Goal: Task Accomplishment & Management: Use online tool/utility

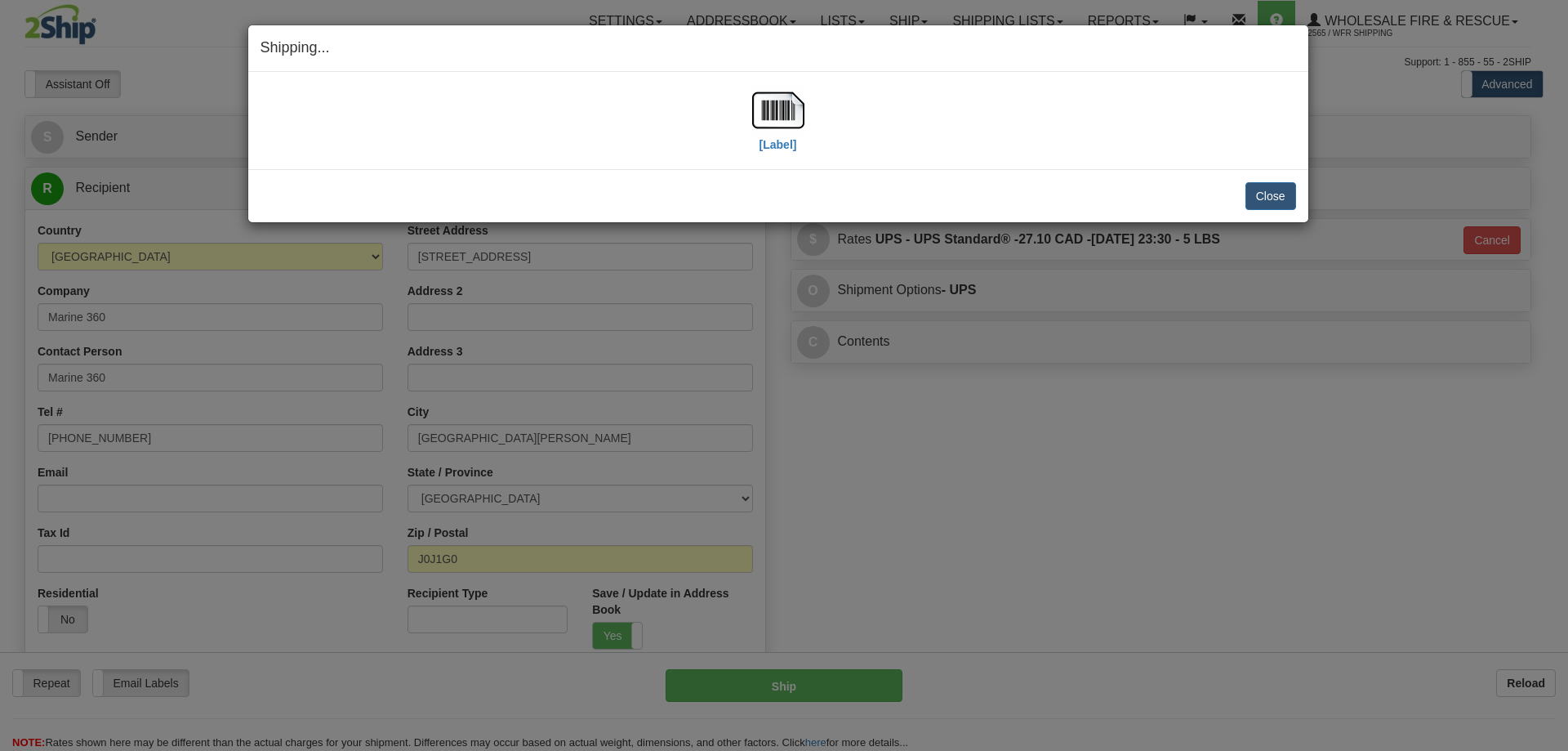
select select "QC"
click at [1249, 193] on button "Close" at bounding box center [1271, 196] width 50 height 28
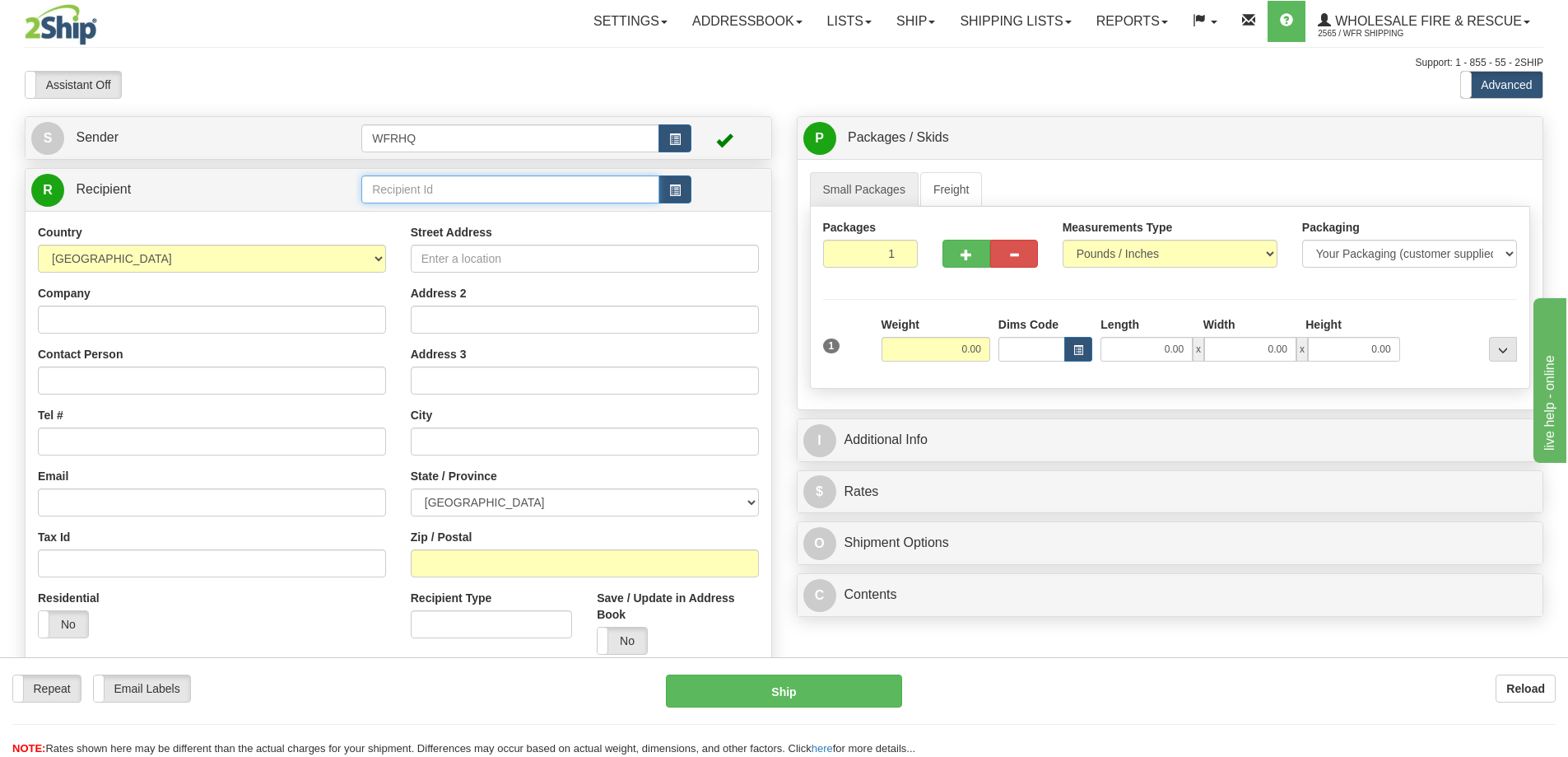
click at [404, 177] on input "text" at bounding box center [510, 190] width 298 height 28
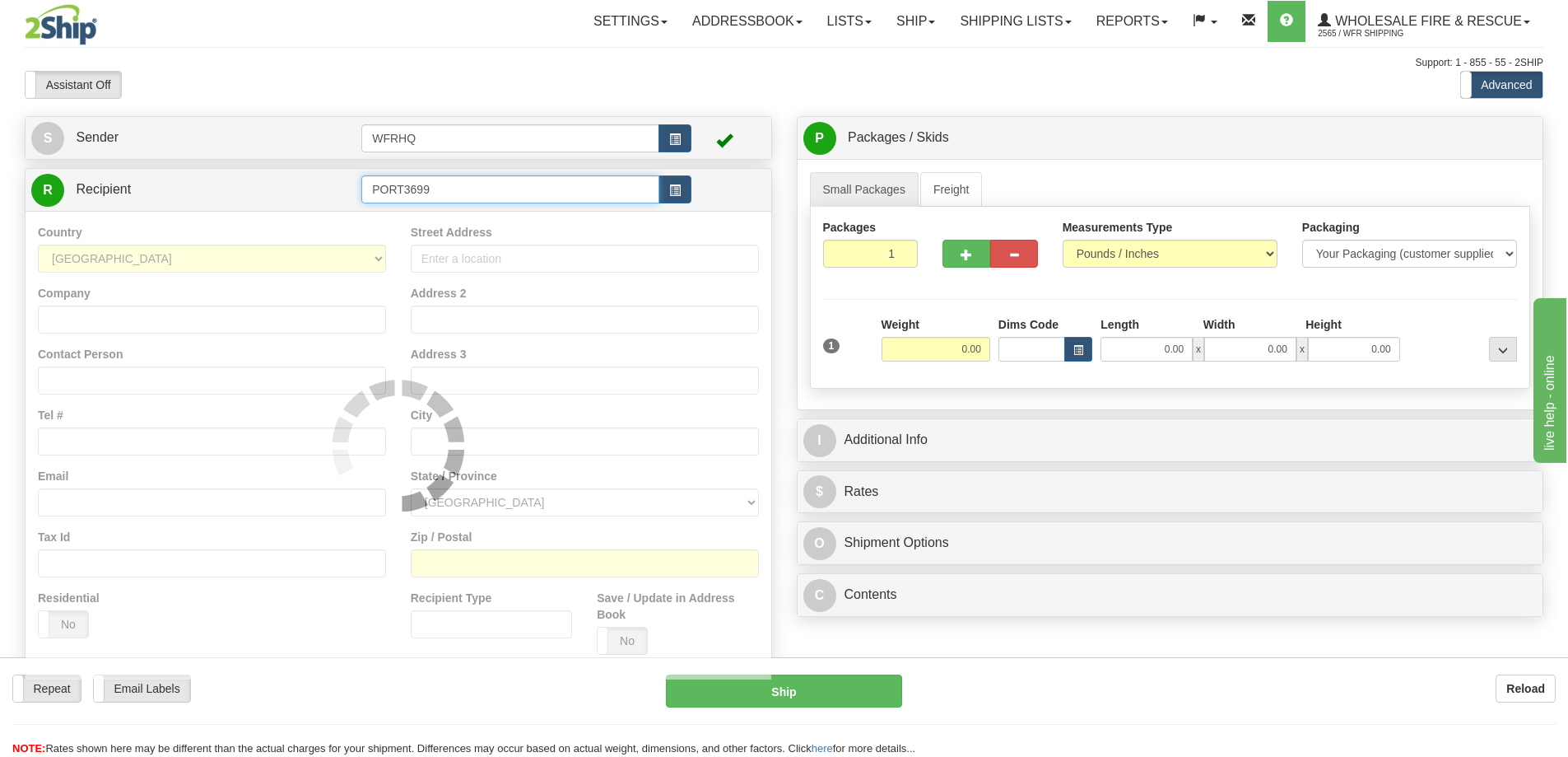
type input "PORT3699"
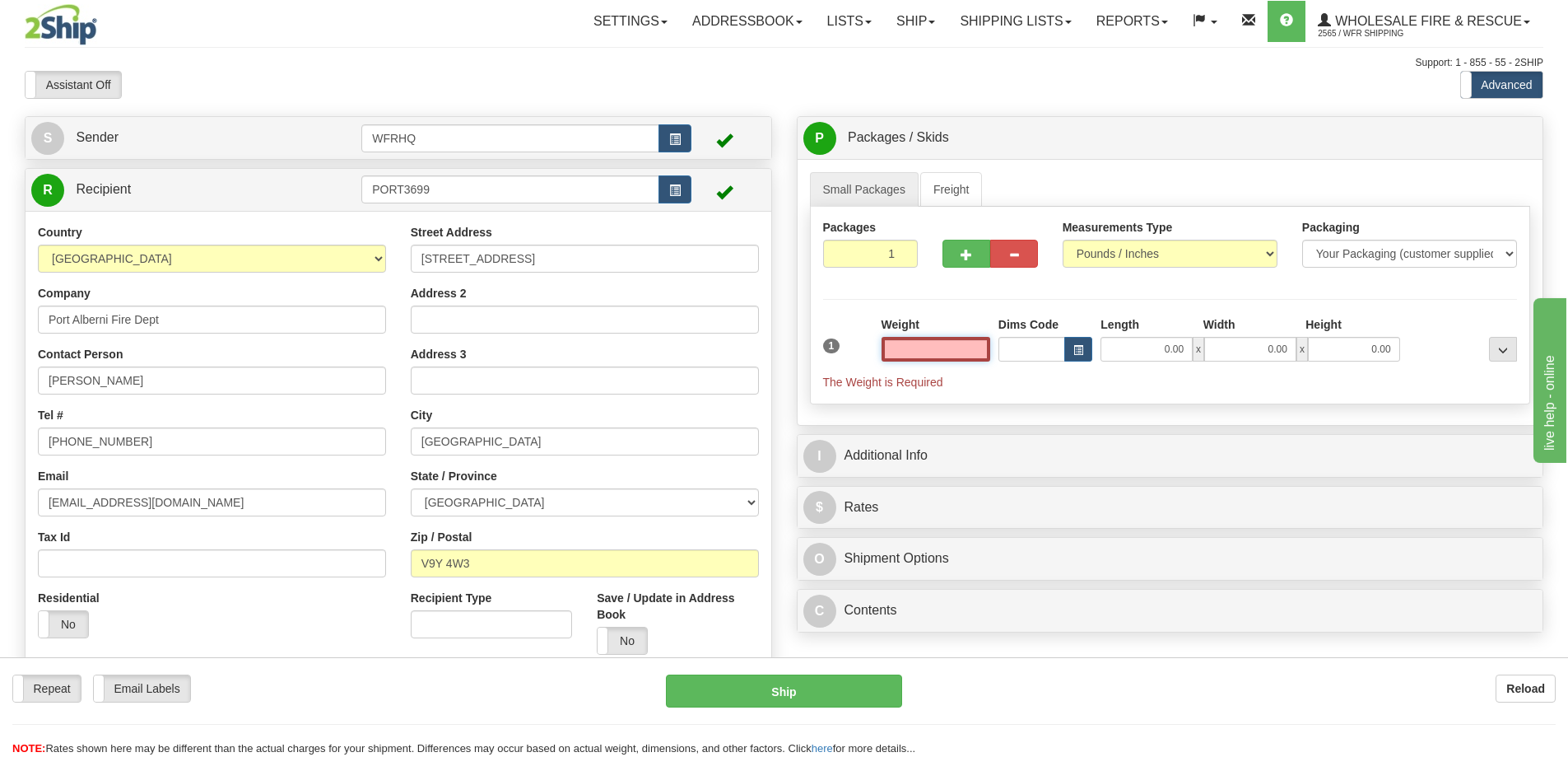
click at [910, 346] on input "text" at bounding box center [936, 349] width 108 height 24
type input "9.00"
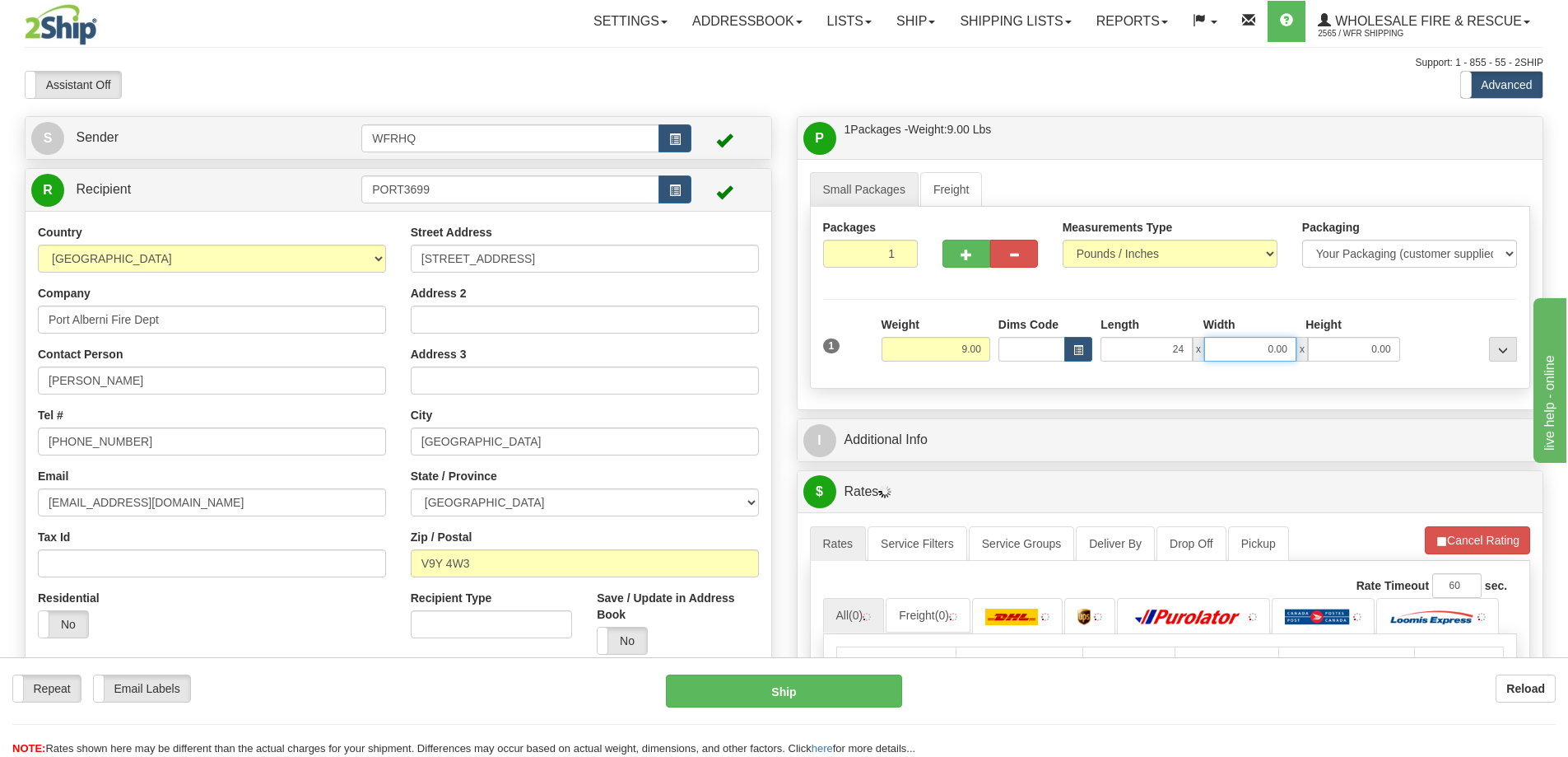
type input "24.00"
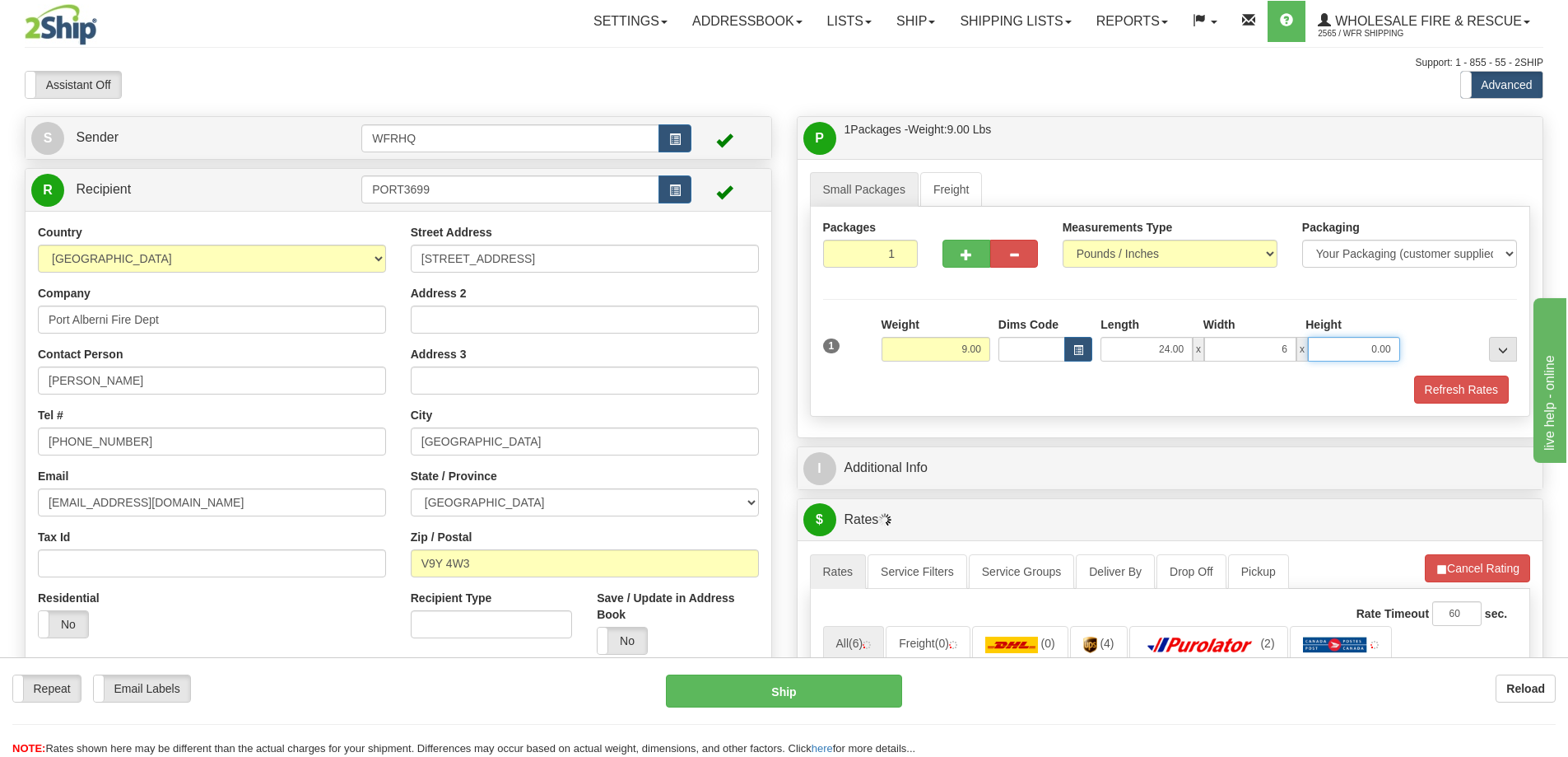
type input "6.00"
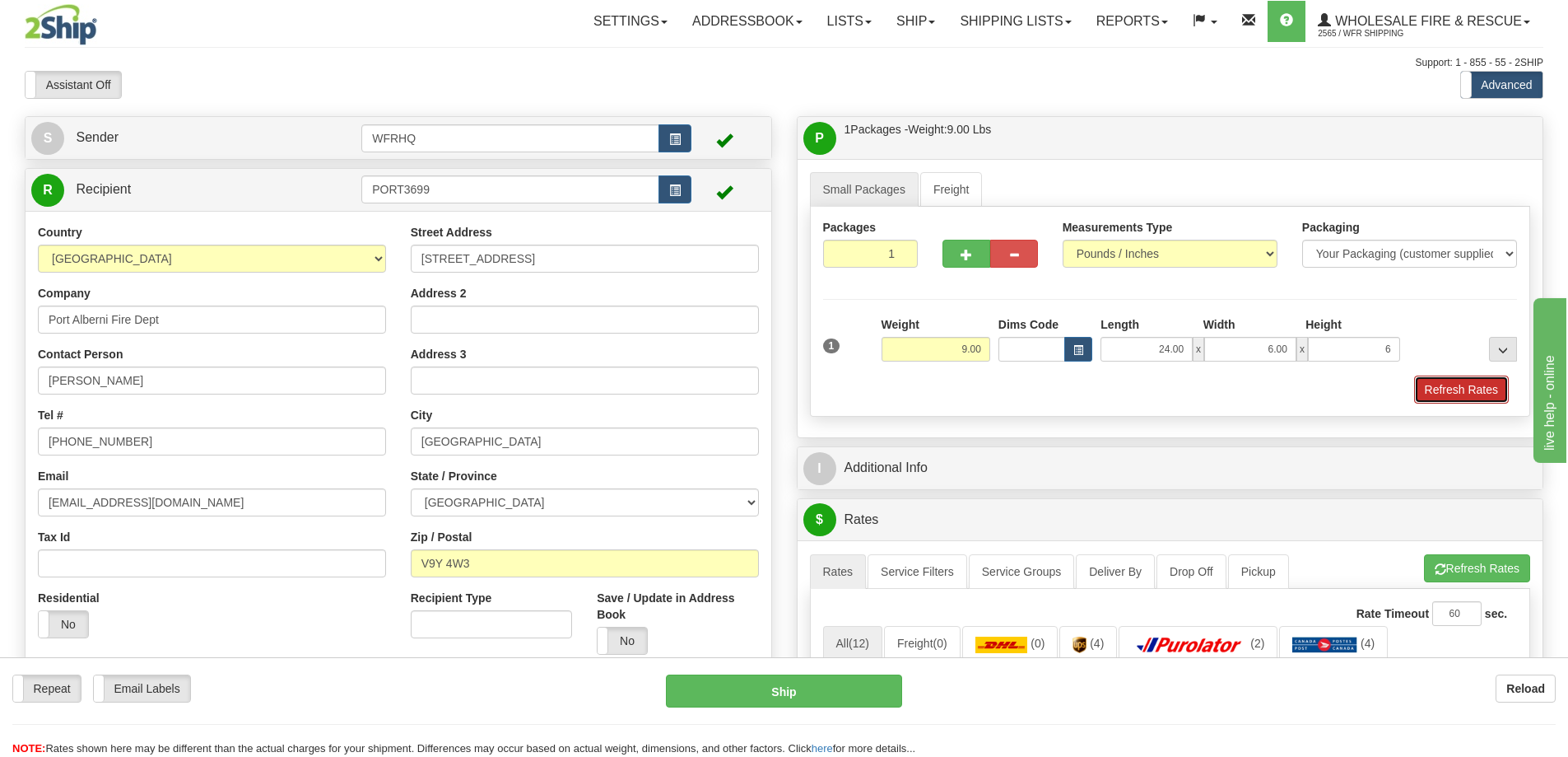
type input "6.00"
click at [1481, 396] on button "Refresh Rates" at bounding box center [1461, 389] width 94 height 28
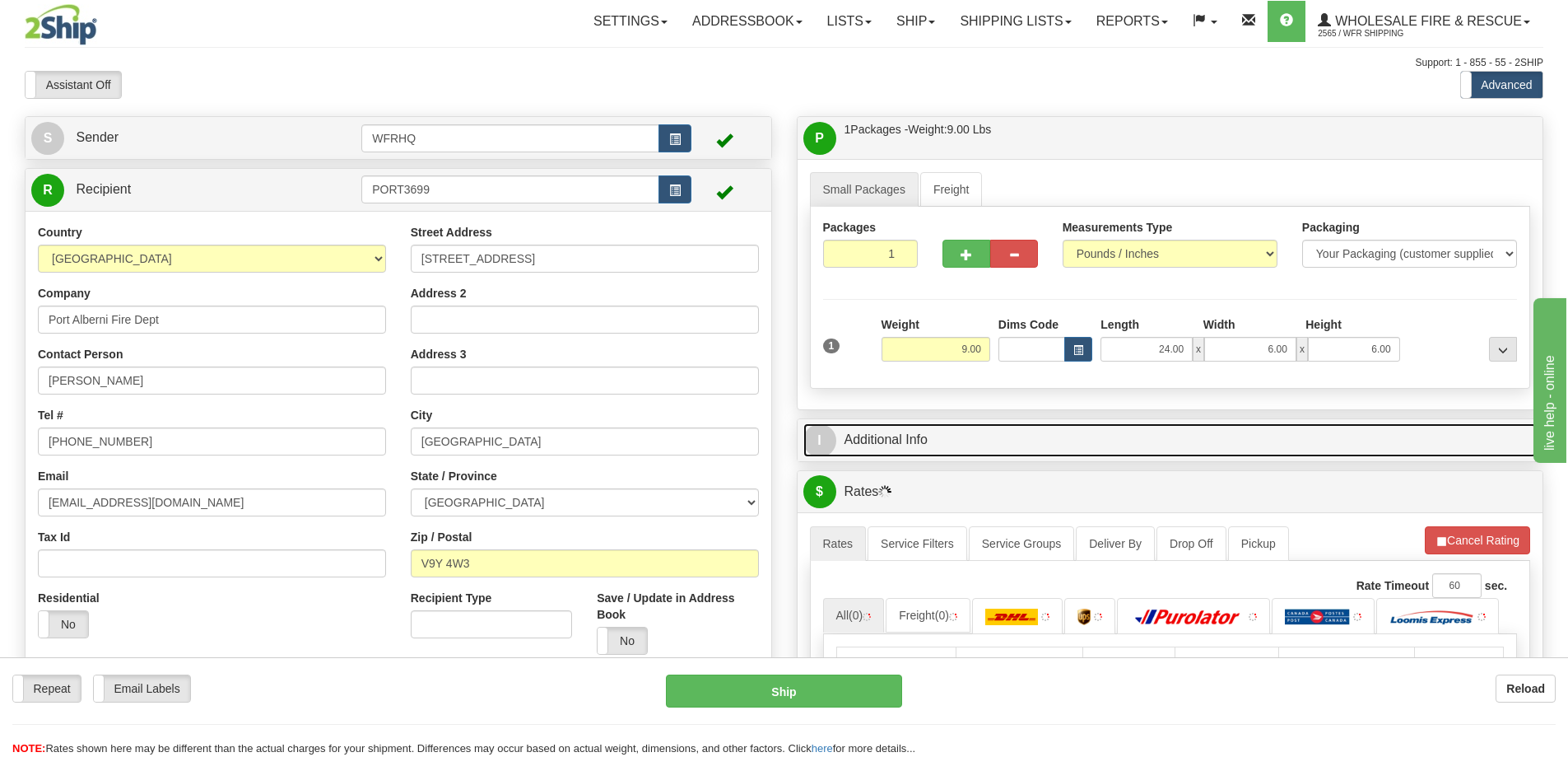
click at [1107, 439] on link "I Additional Info" at bounding box center [1170, 440] width 734 height 34
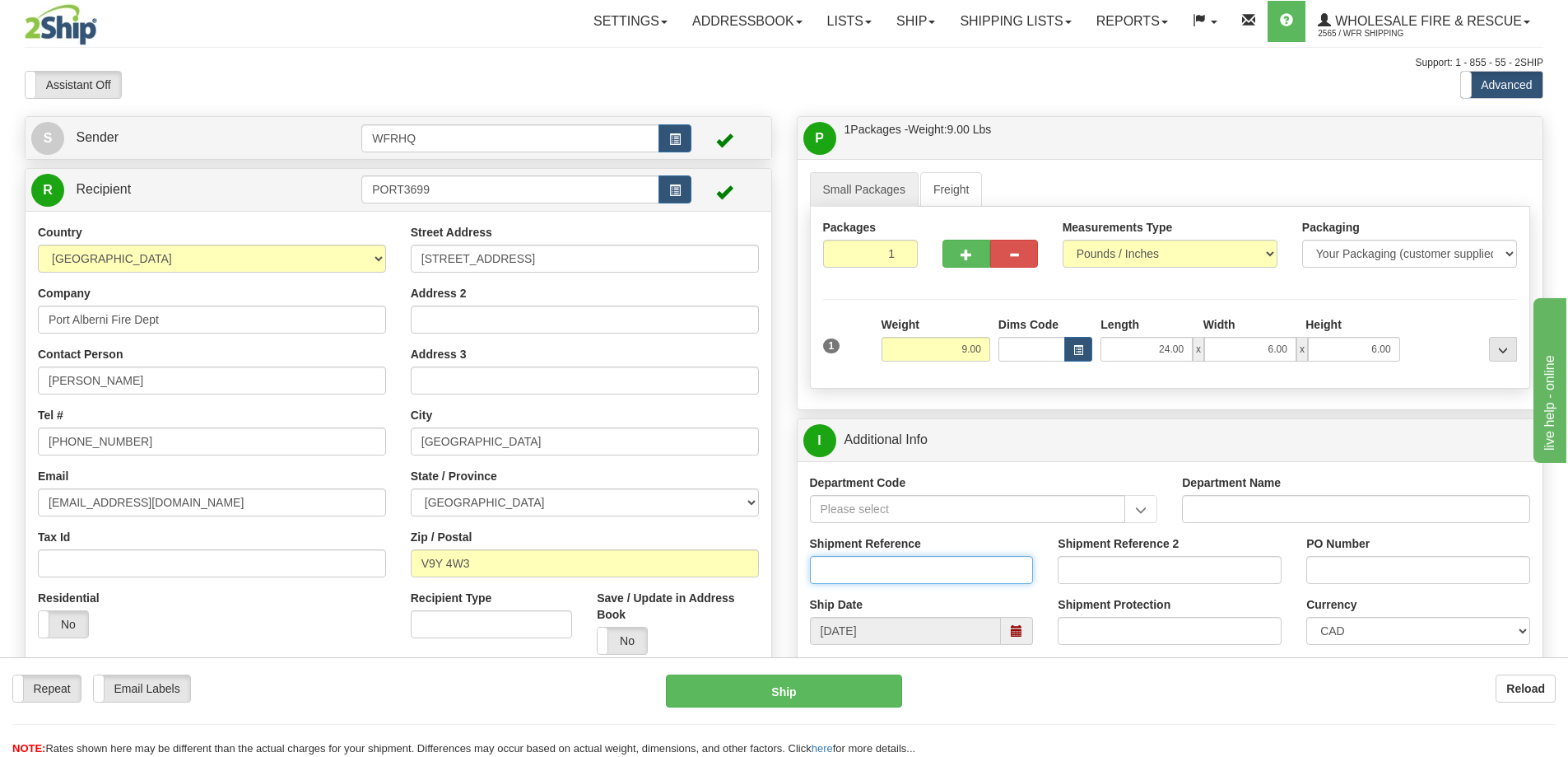
click at [897, 569] on input "Shipment Reference" at bounding box center [922, 570] width 224 height 28
type input "S45528-30019"
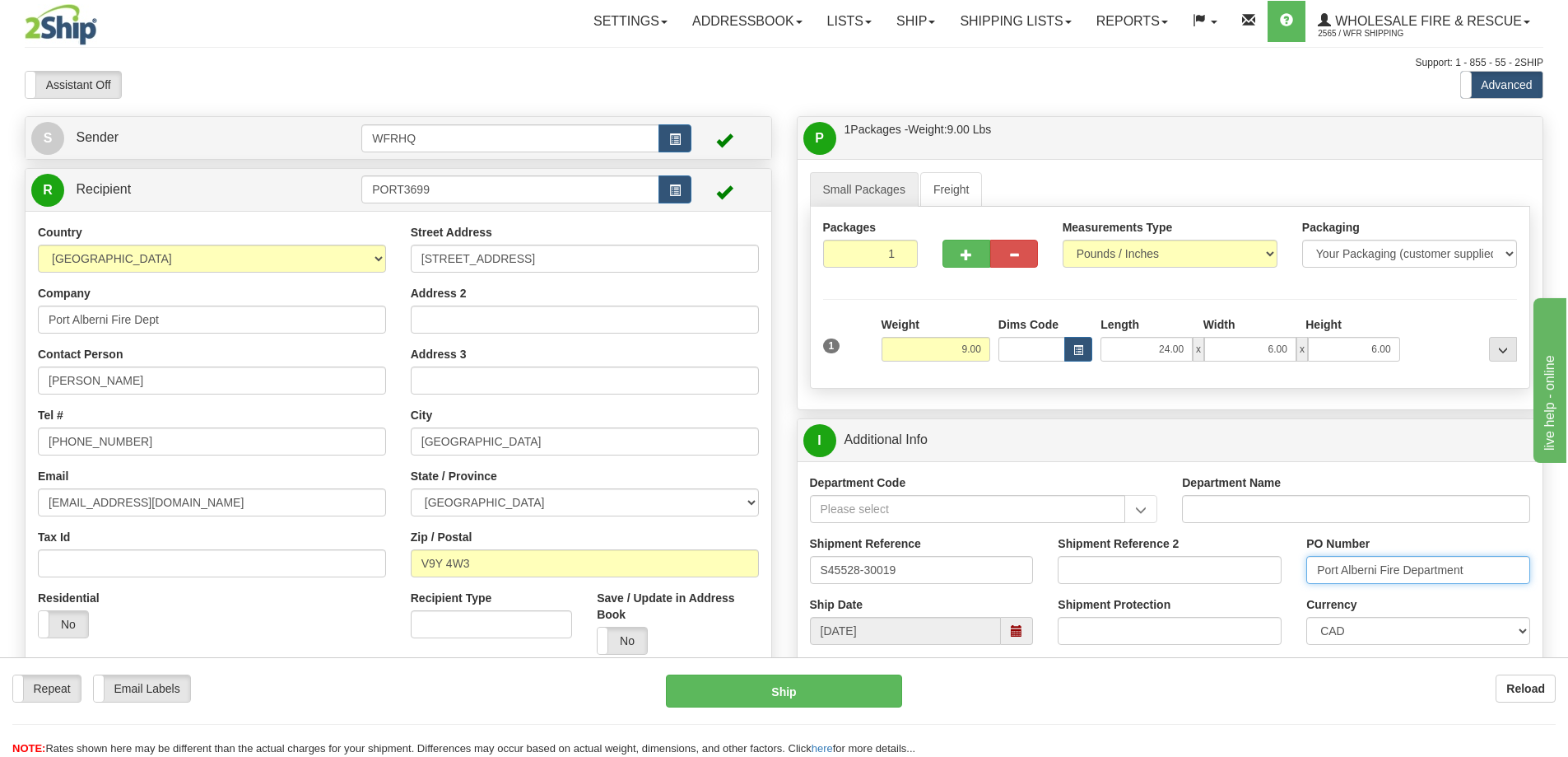
type input "Port Alberni Fire Department"
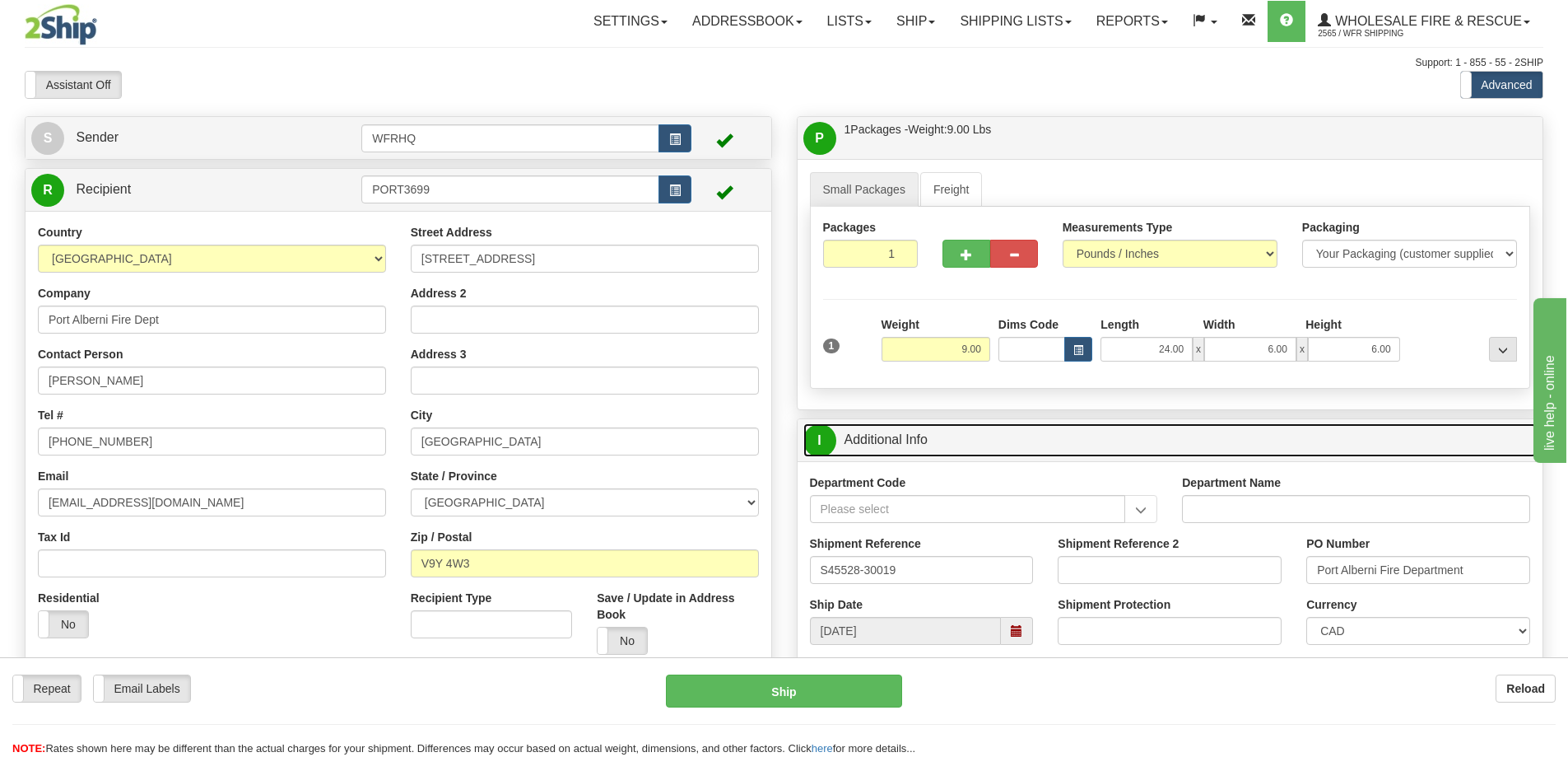
click at [955, 443] on link "I Additional Info" at bounding box center [1170, 440] width 734 height 34
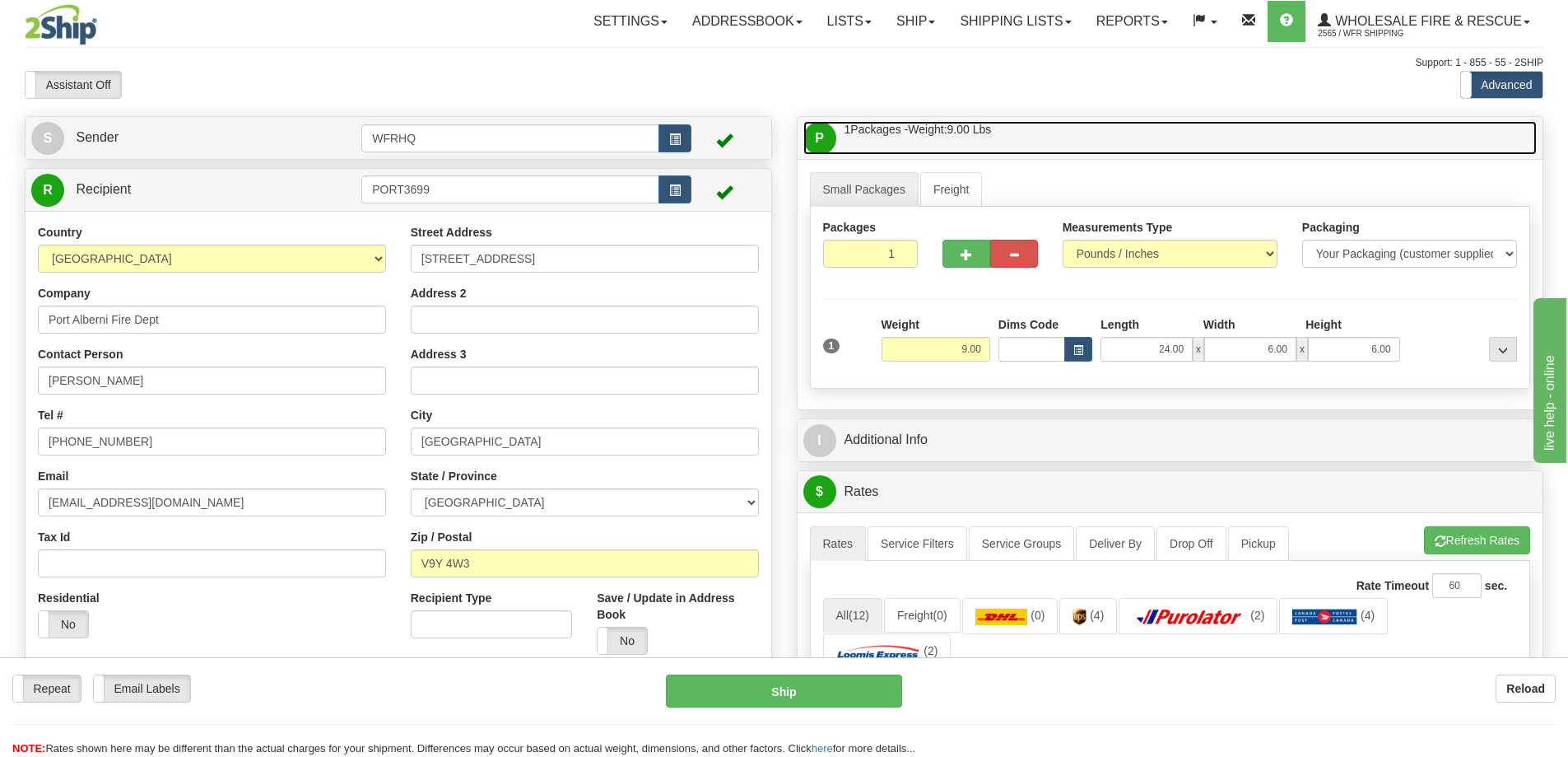
click at [1041, 137] on link "P Packages / Skids 1 Packages - Weight: 9.00 Lbs 1 Skids - Weight: NaN Lbs" at bounding box center [1170, 137] width 734 height 34
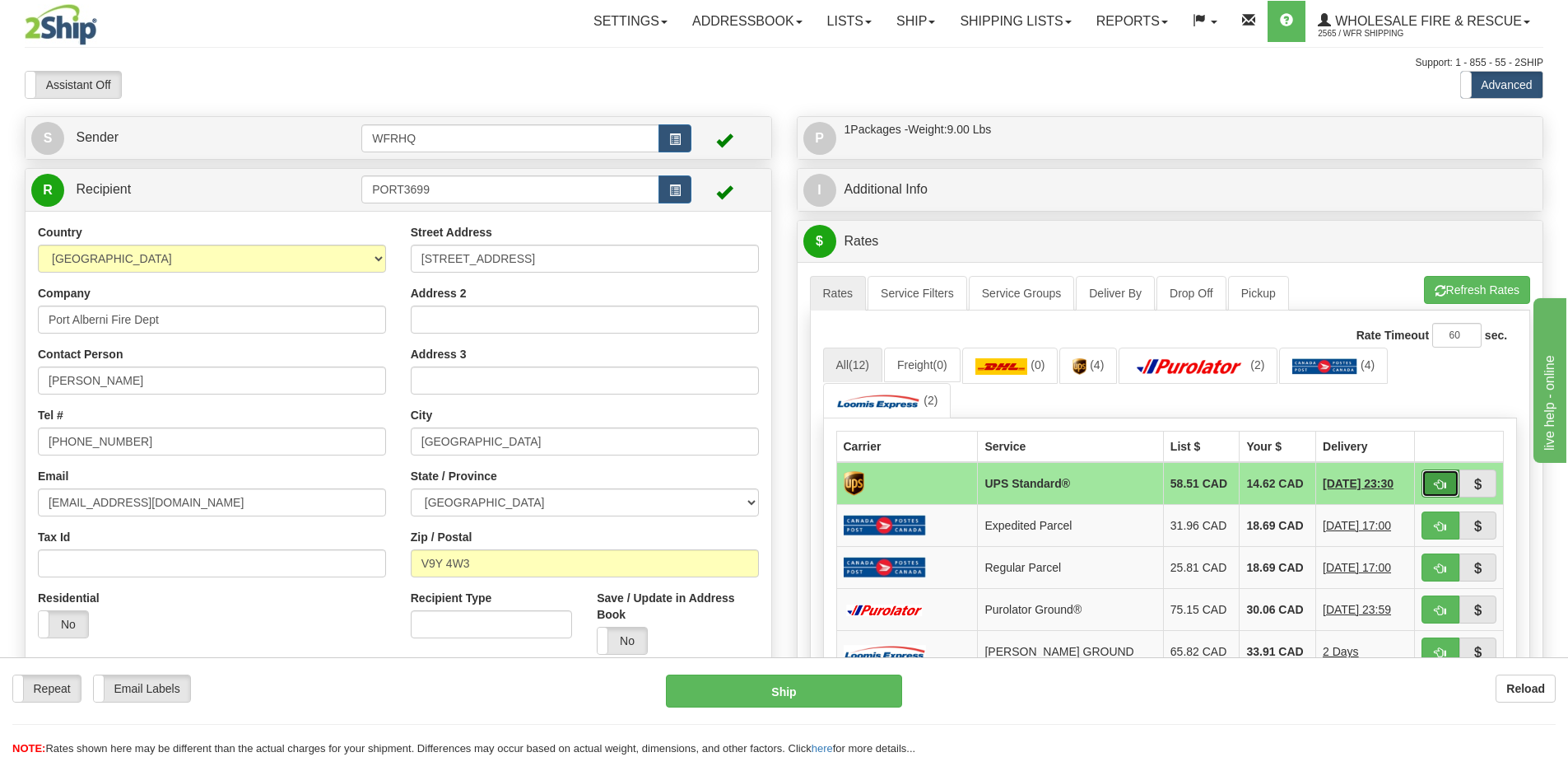
click at [1446, 488] on span "button" at bounding box center [1440, 484] width 11 height 10
type input "11"
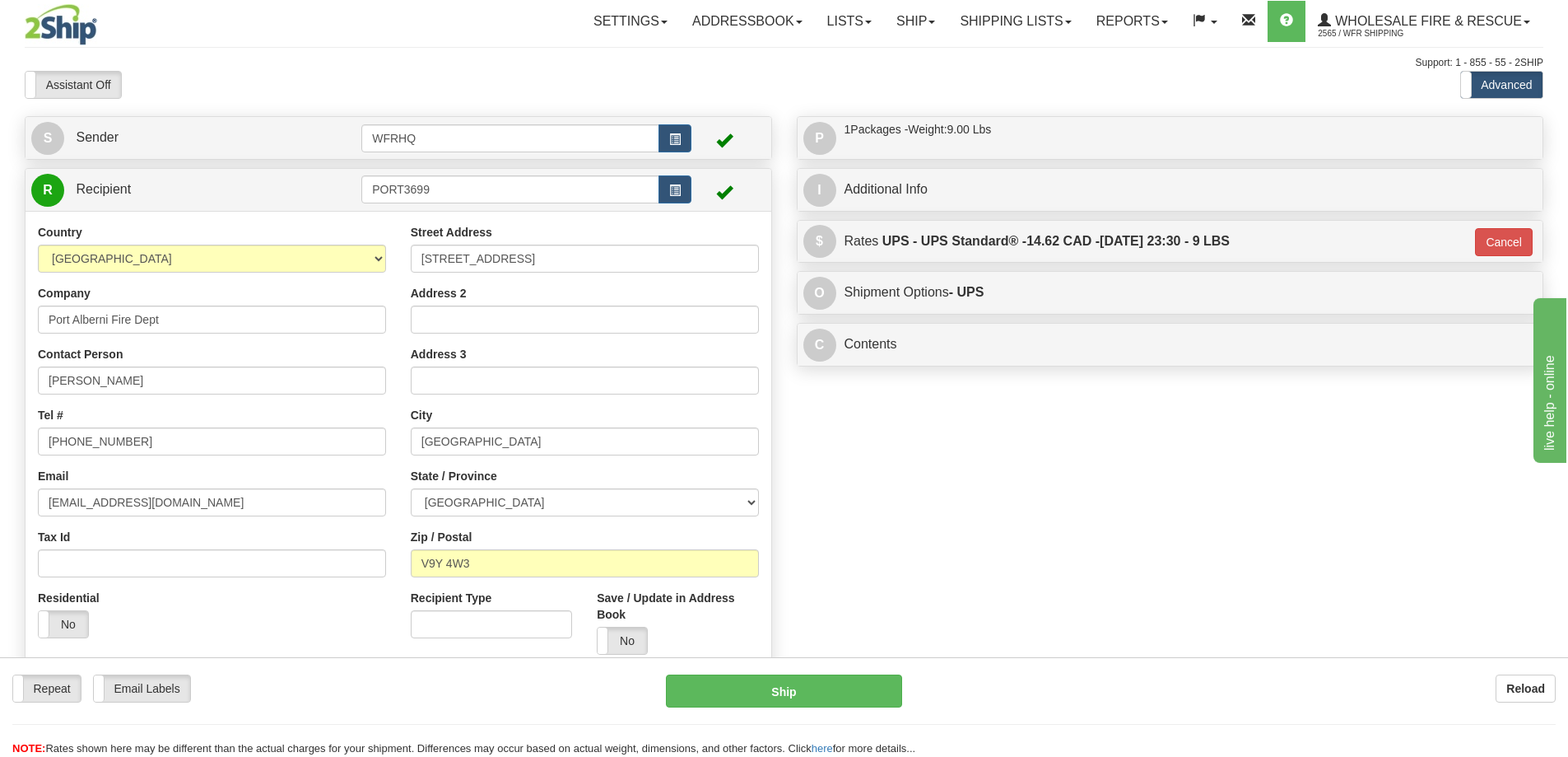
click at [413, 76] on div "Assistant On Assistant Off Do a return Do a return" at bounding box center [334, 85] width 643 height 28
click at [762, 703] on button "Ship" at bounding box center [784, 691] width 236 height 33
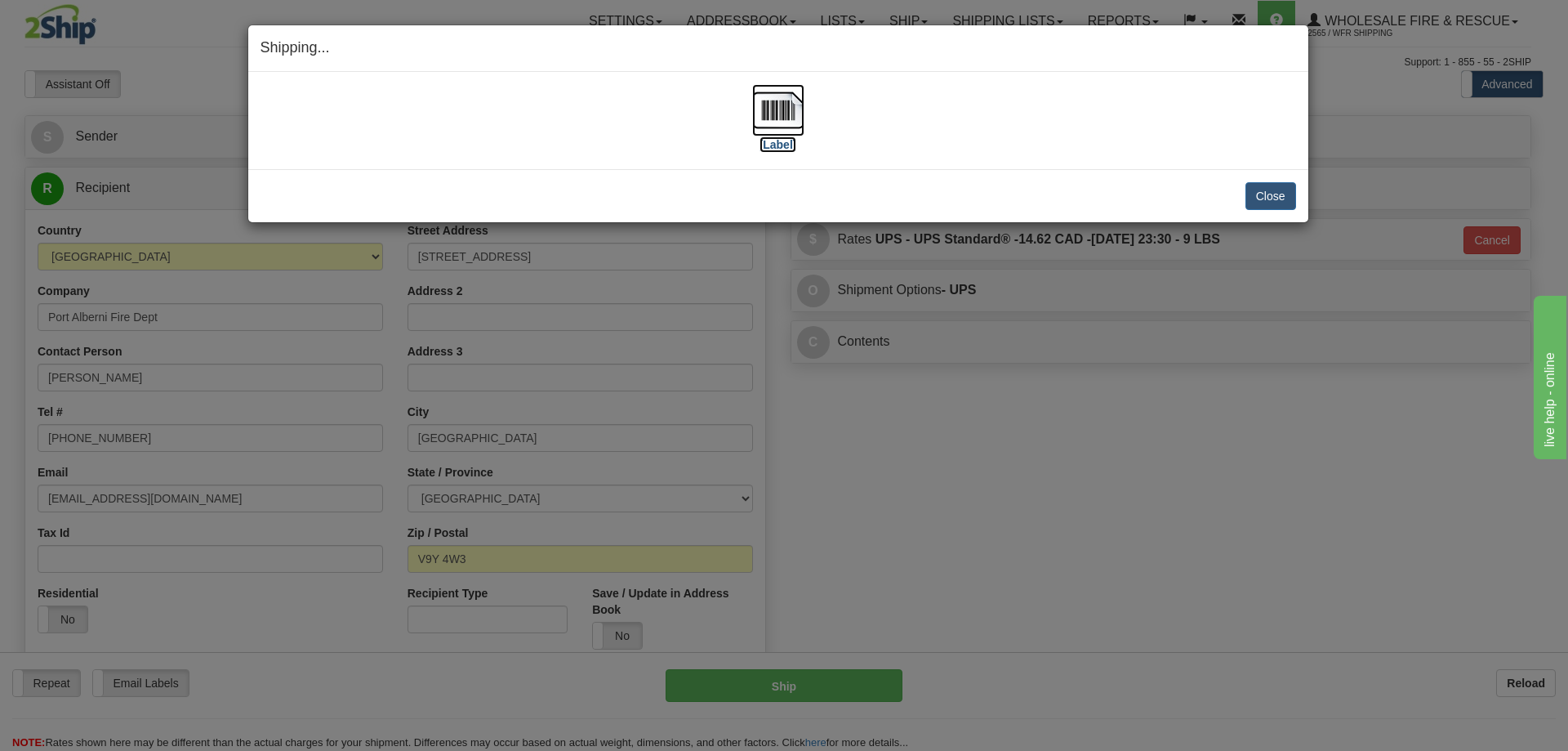
click at [788, 113] on img at bounding box center [778, 110] width 52 height 52
click at [1271, 200] on button "Close" at bounding box center [1271, 196] width 50 height 28
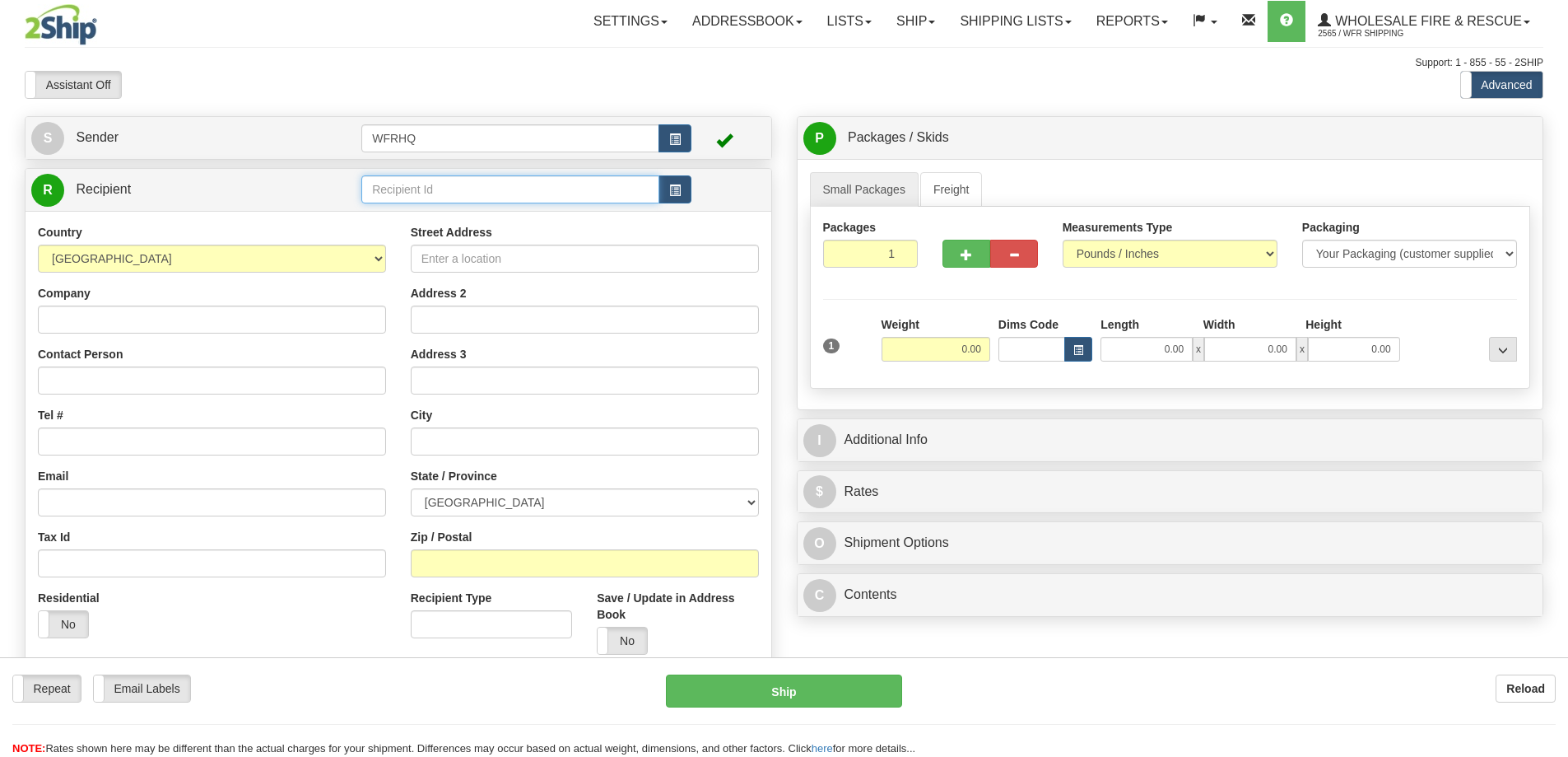
click at [473, 184] on input "text" at bounding box center [510, 190] width 298 height 28
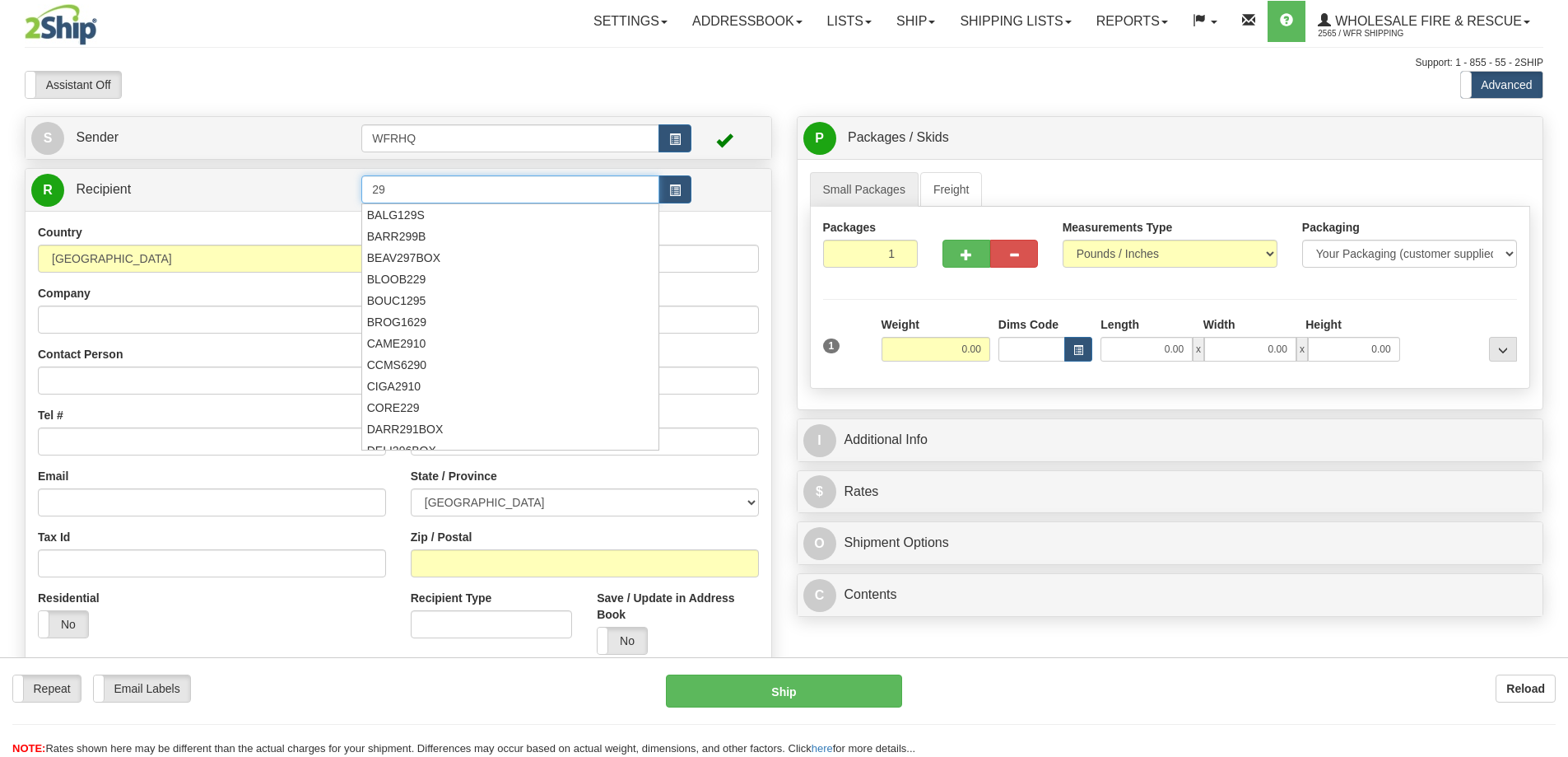
type input "2"
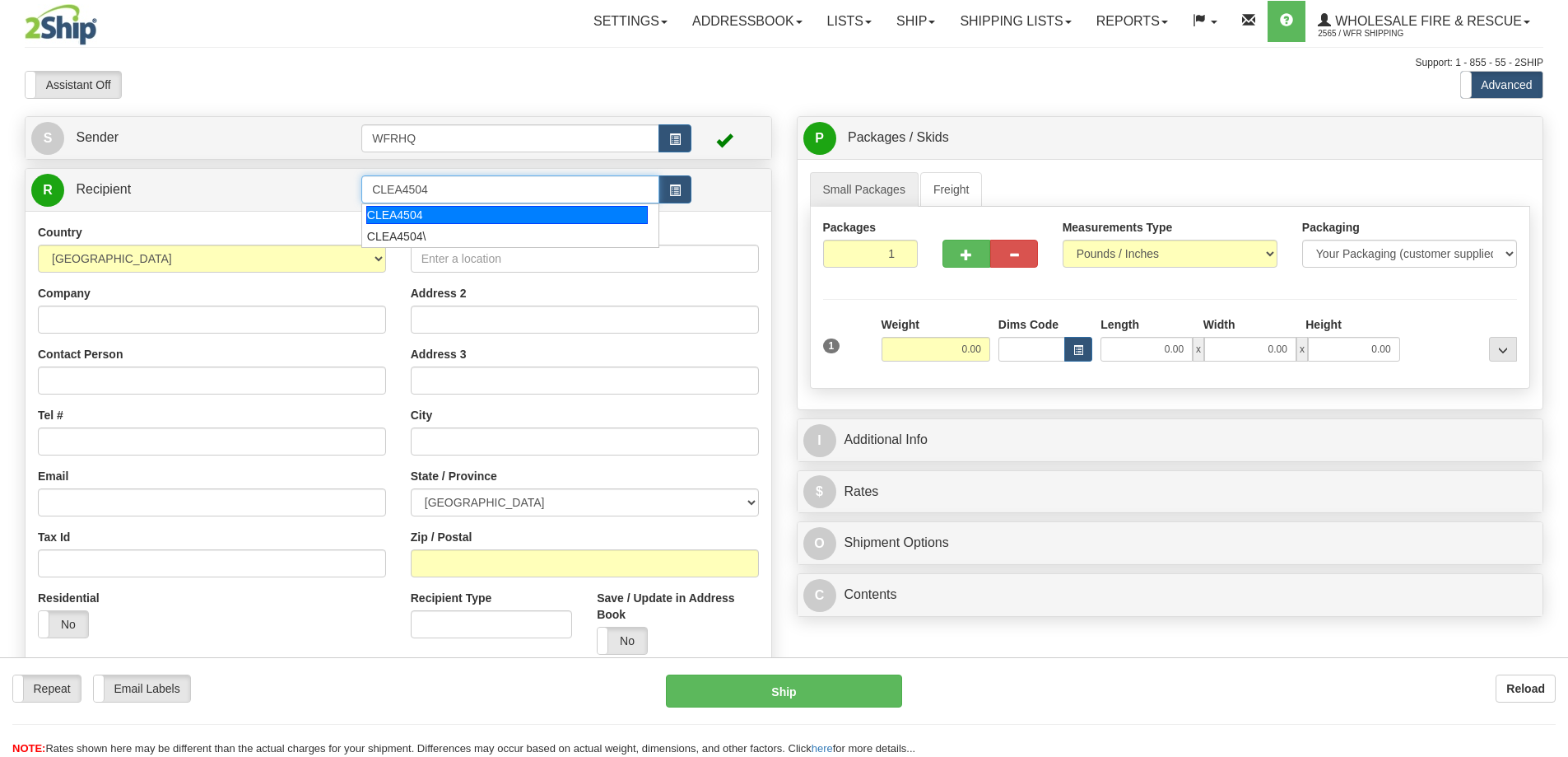
type input "CLEA4504"
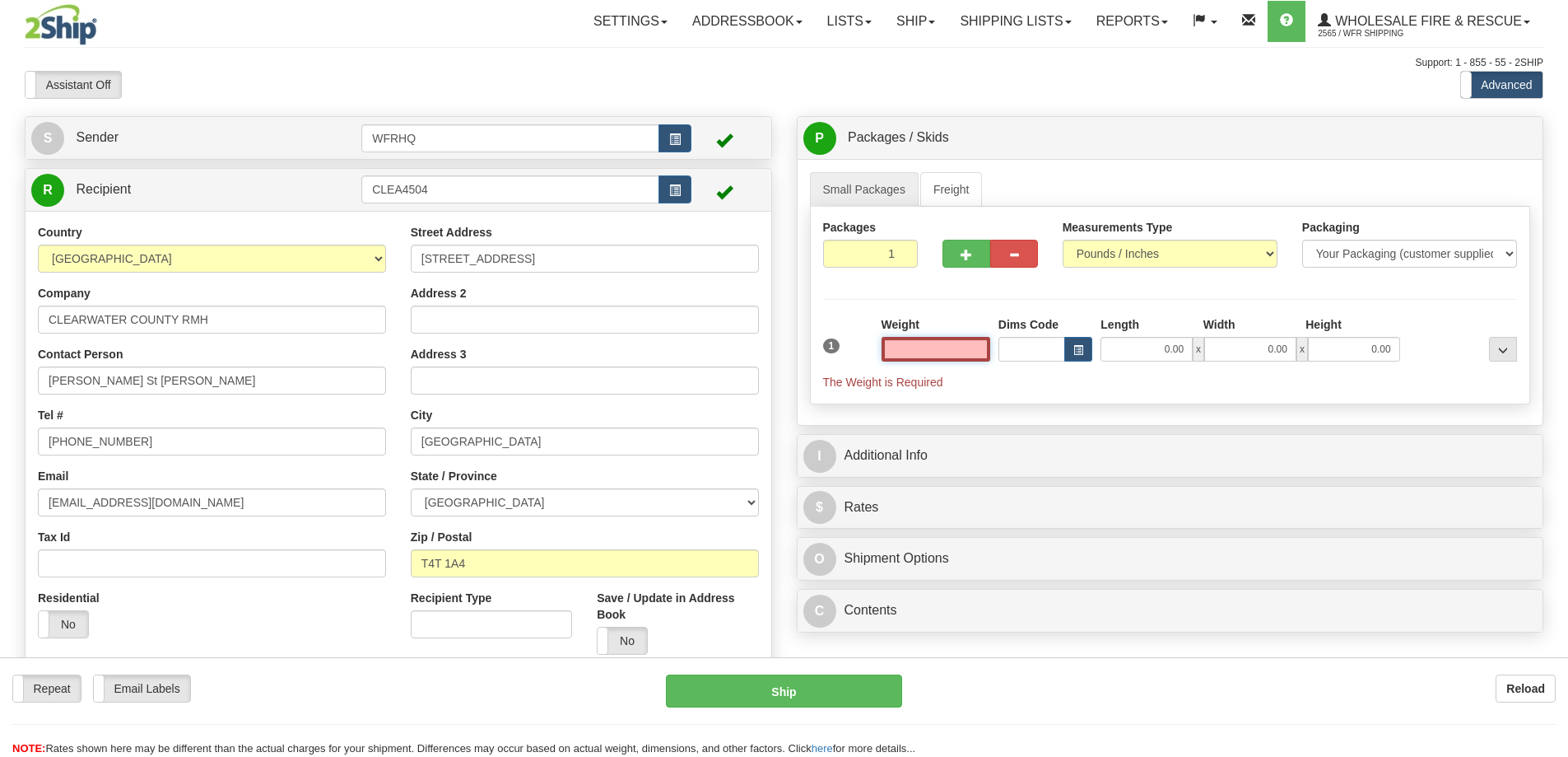
click at [941, 354] on input "text" at bounding box center [936, 349] width 108 height 24
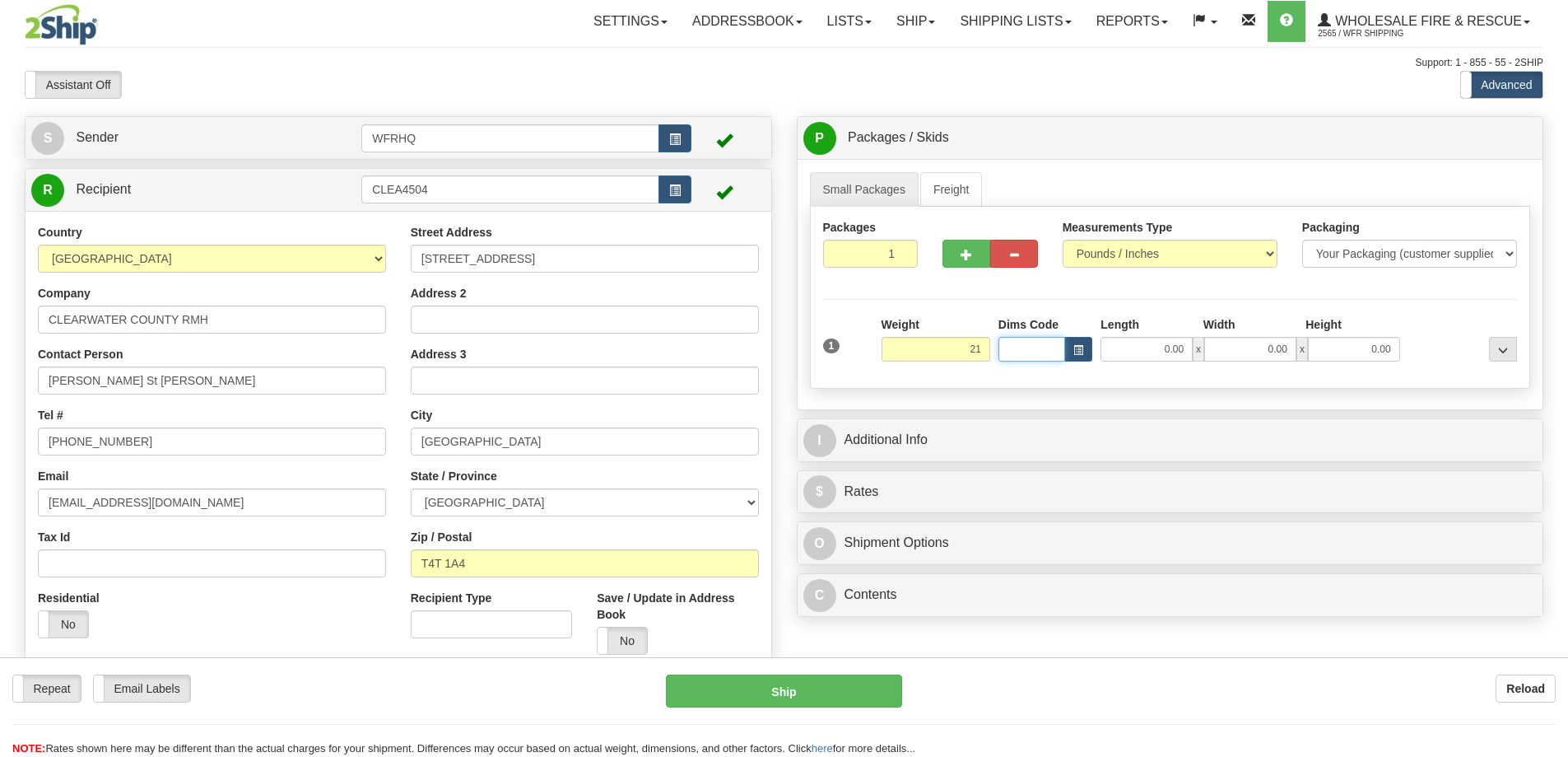
type input "21.00"
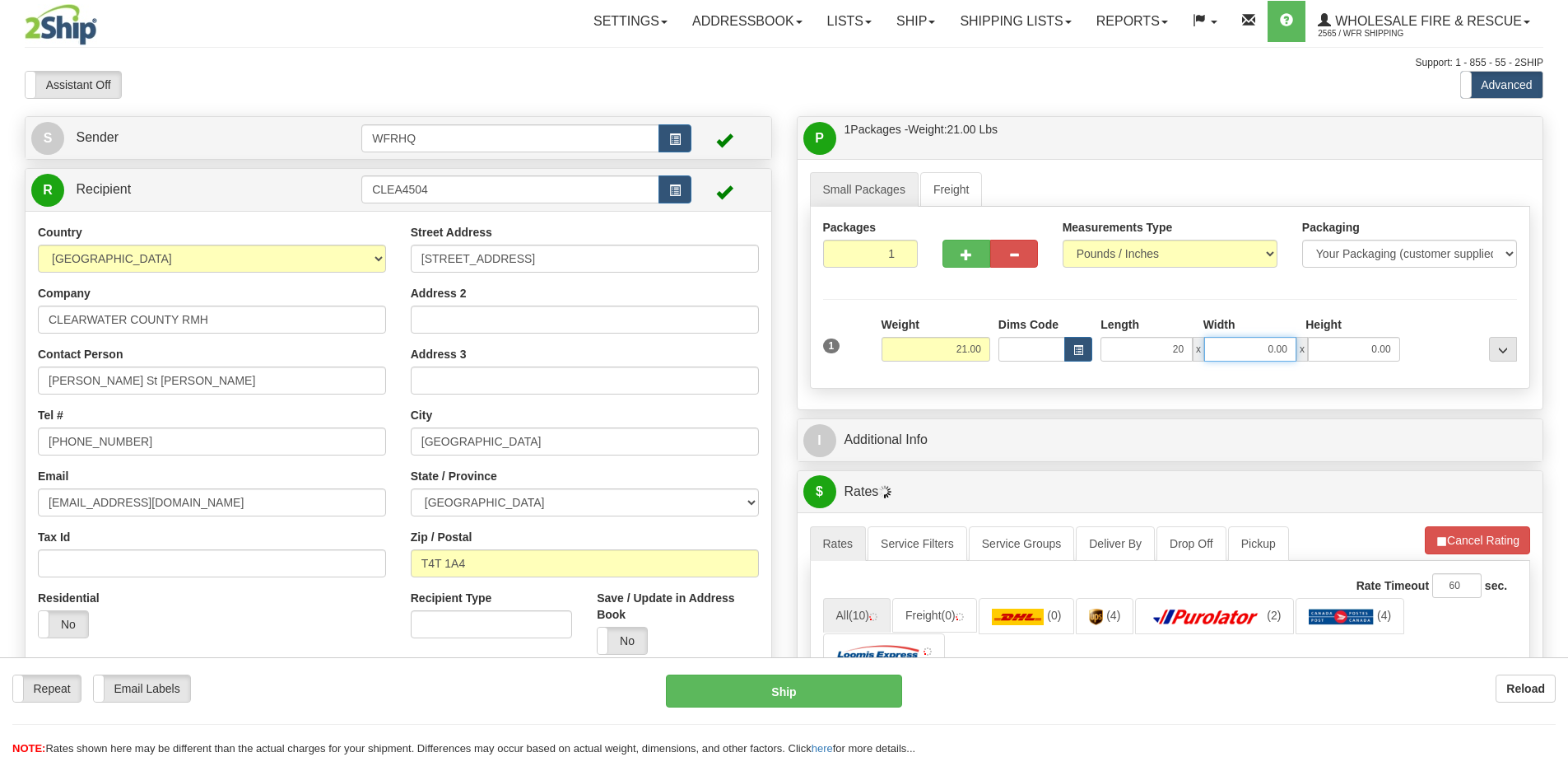
type input "20.00"
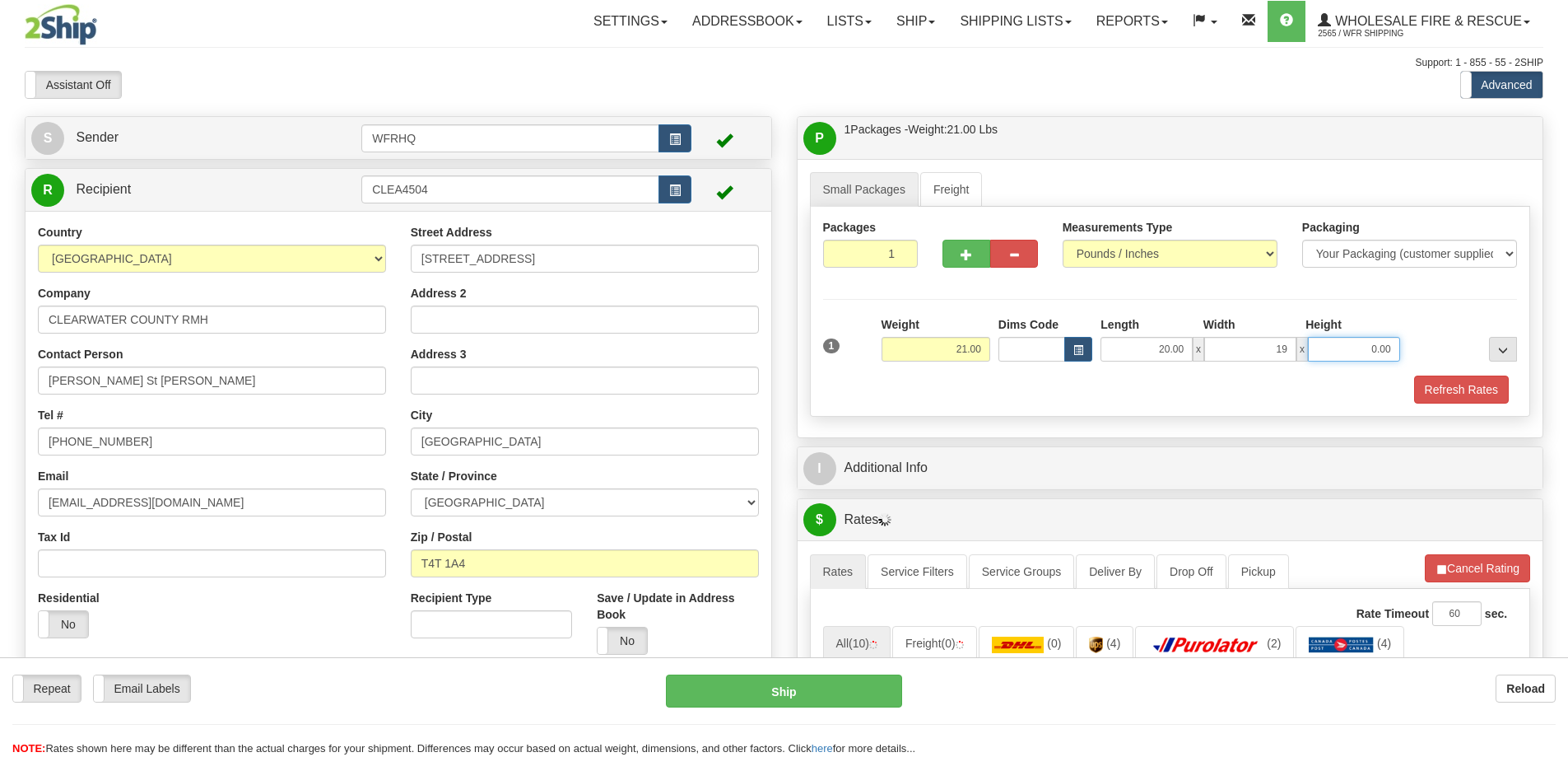
type input "19.00"
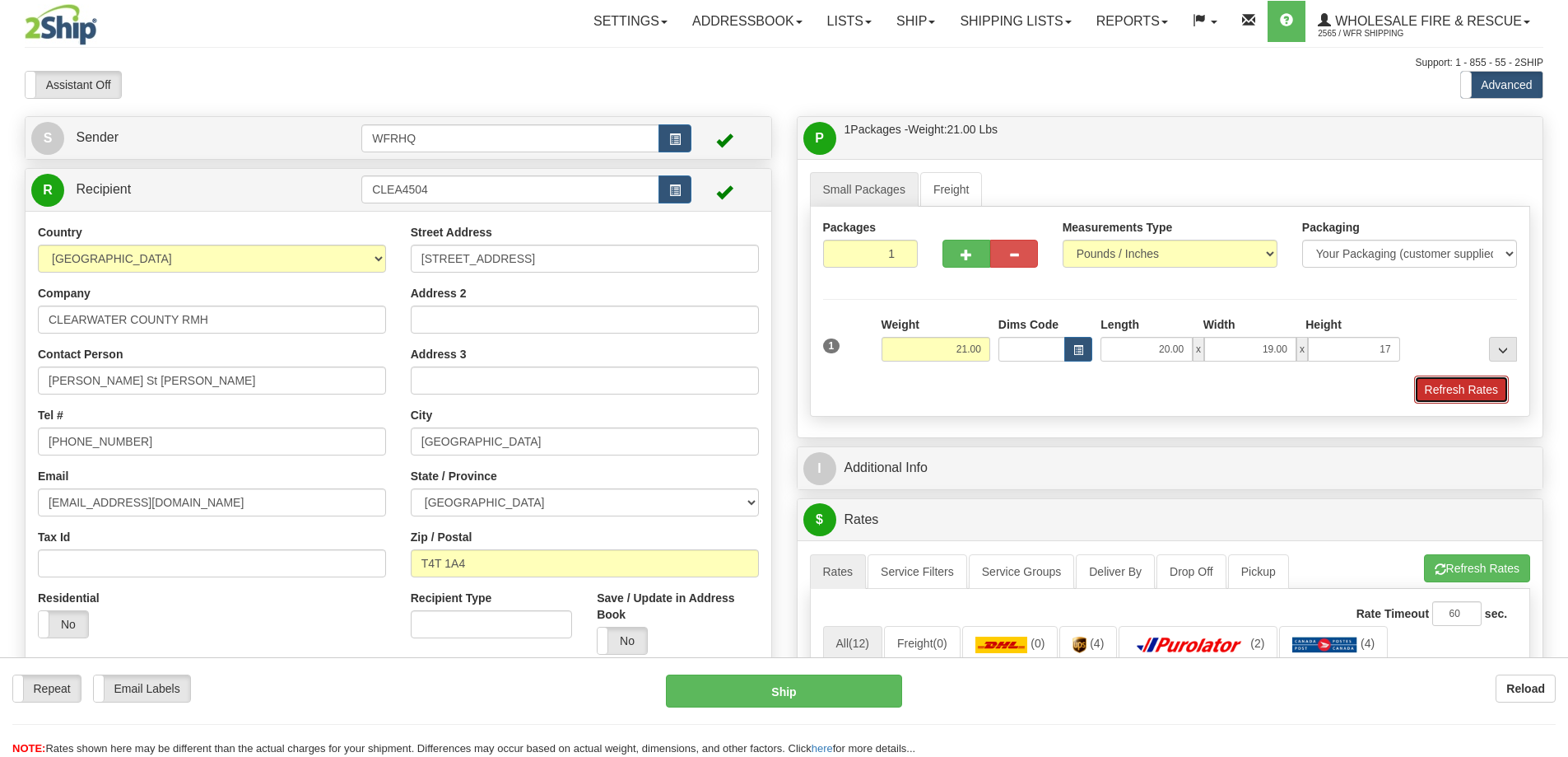
type input "17.00"
click at [1420, 377] on button "Refresh Rates" at bounding box center [1461, 389] width 94 height 28
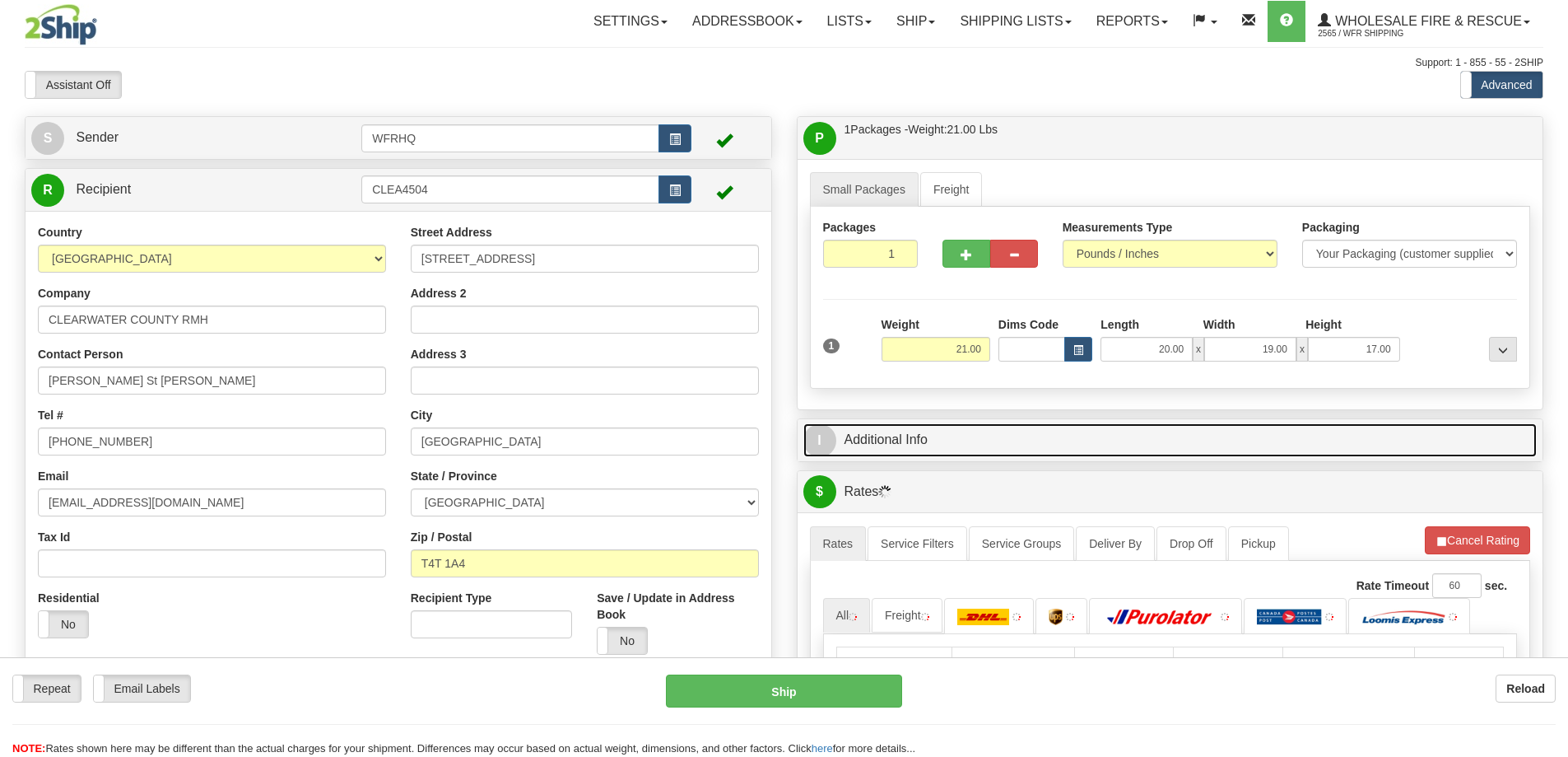
click at [986, 423] on link "I Additional Info" at bounding box center [1170, 440] width 734 height 34
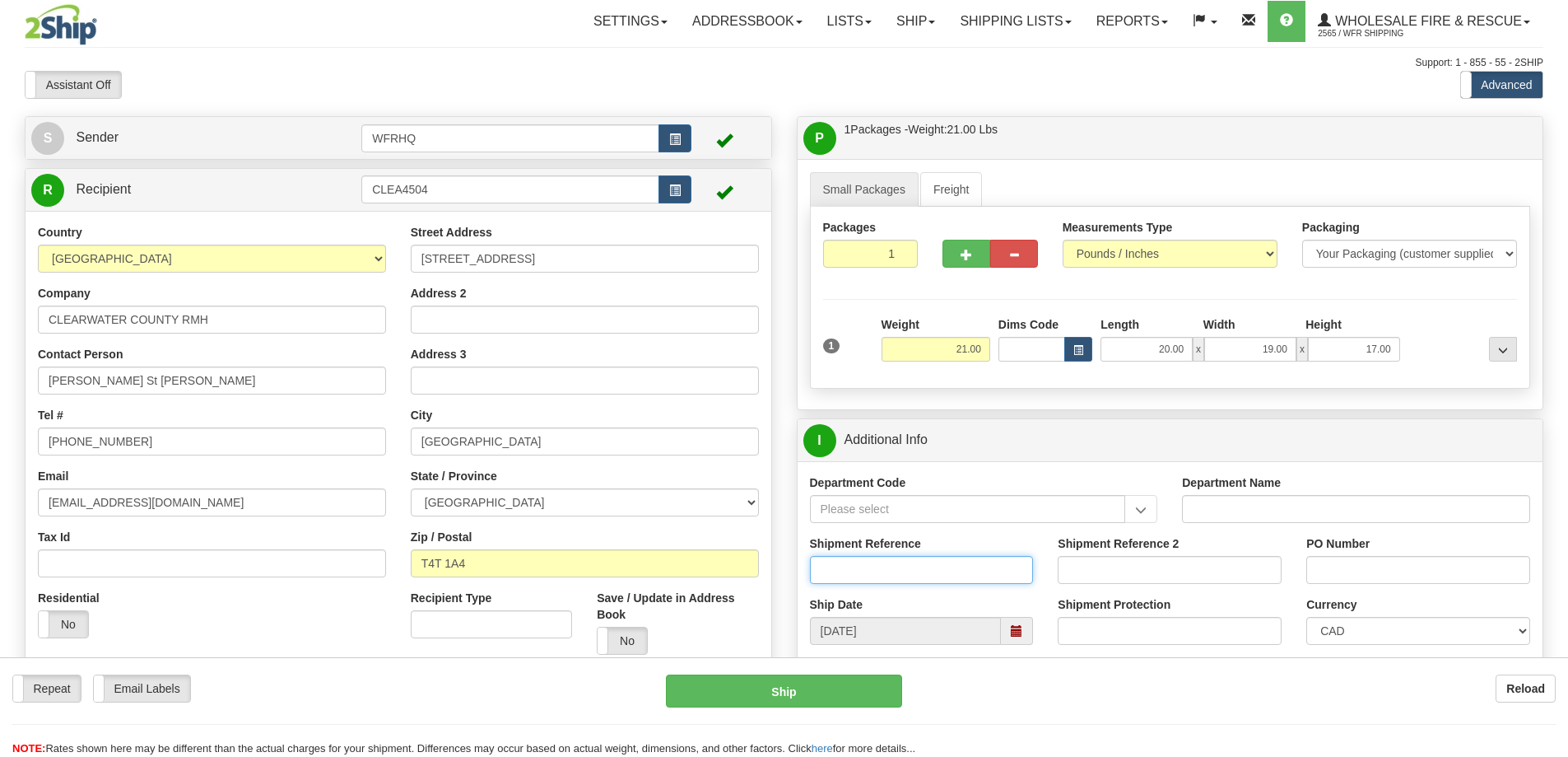
click at [863, 576] on input "Shipment Reference" at bounding box center [922, 570] width 224 height 28
type input "S45253-29822"
type input "07142025-SB"
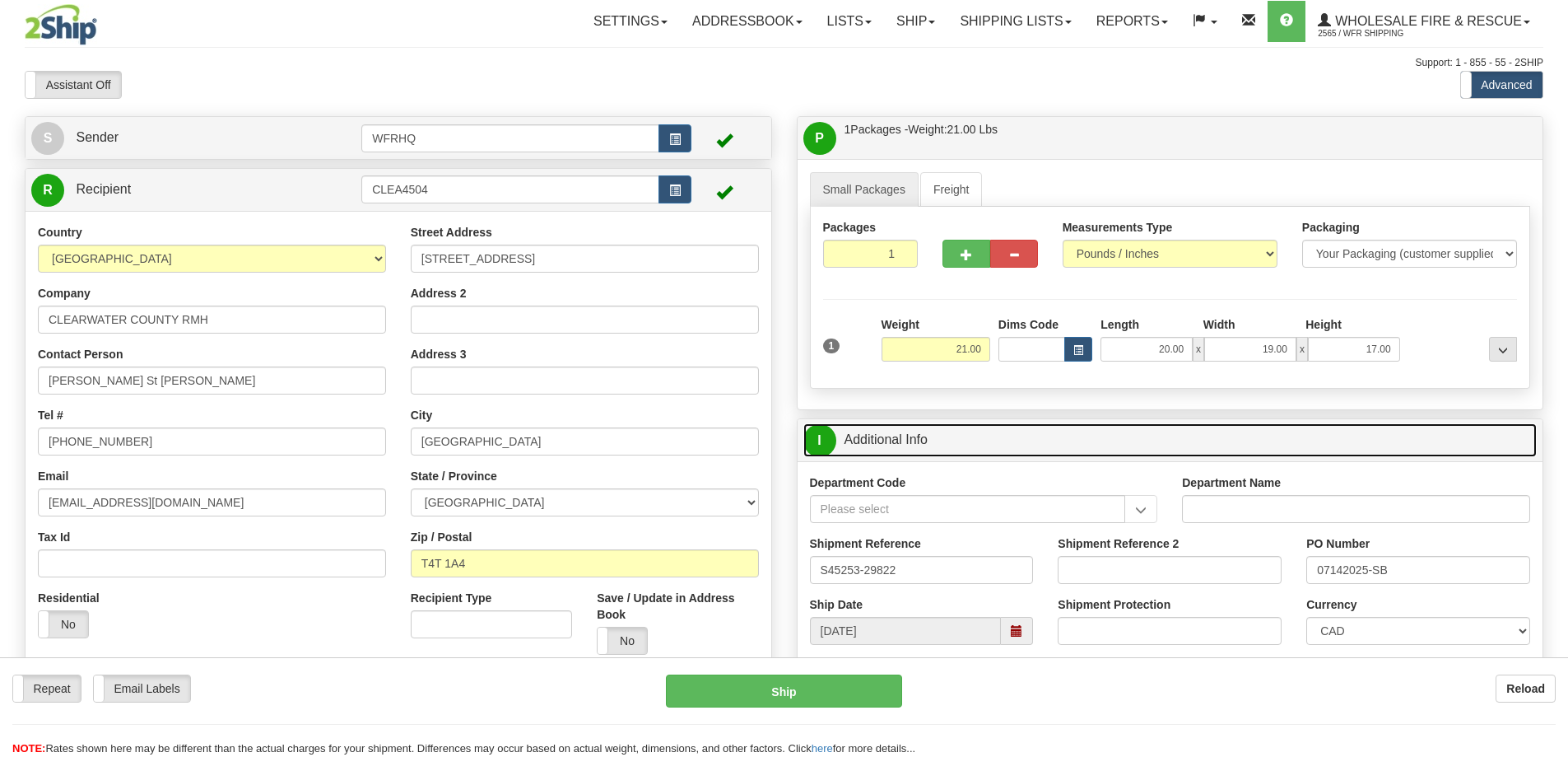
click at [1134, 441] on link "I Additional Info" at bounding box center [1170, 440] width 734 height 34
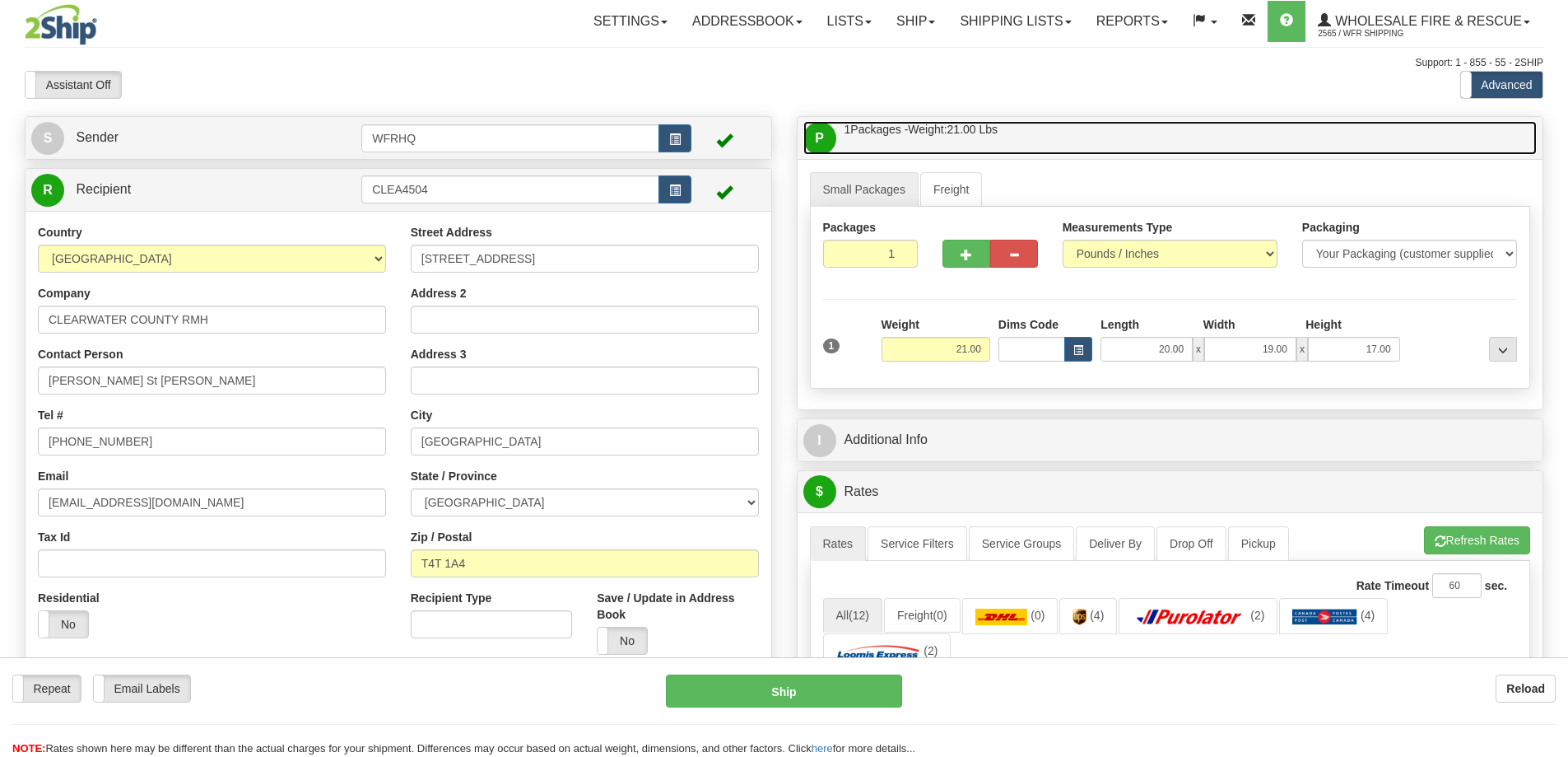
click at [1142, 136] on link "P Packages / Skids 1 Packages - Weight: 21.00 Lbs 1 Skids - Weight: NaN Lbs" at bounding box center [1170, 137] width 734 height 34
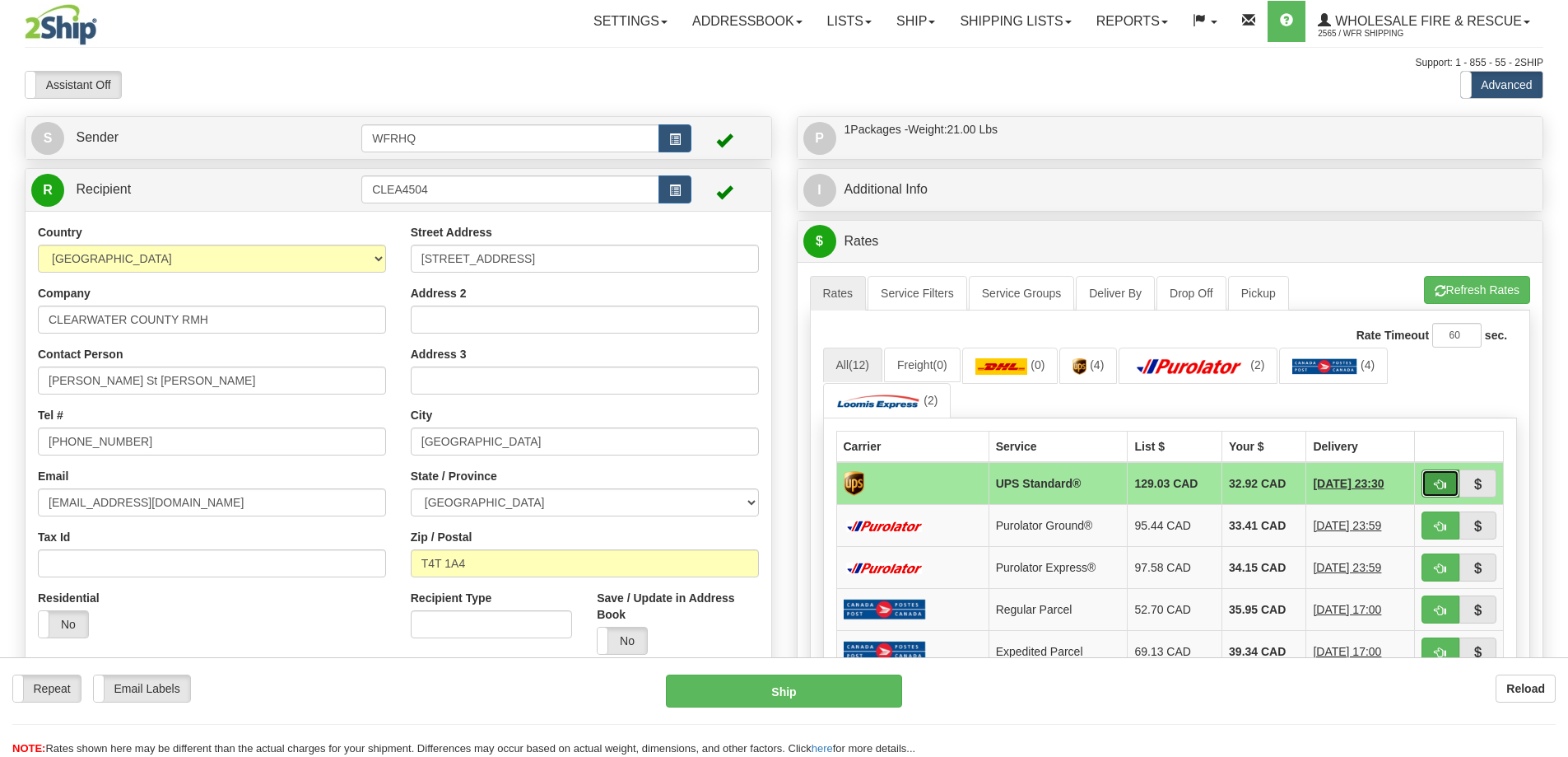
click at [1426, 493] on button "button" at bounding box center [1440, 483] width 38 height 28
type input "11"
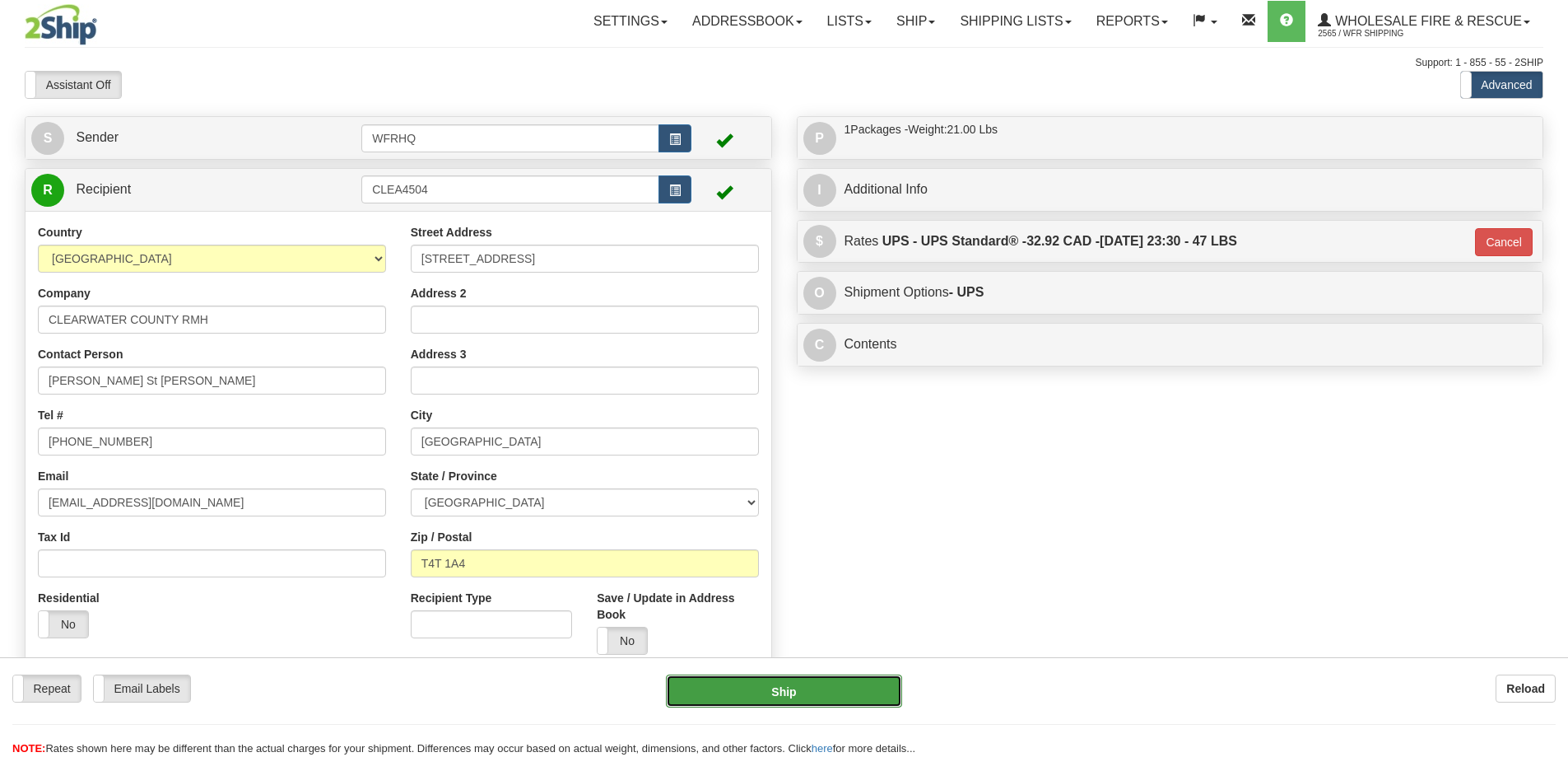
click at [773, 679] on button "Ship" at bounding box center [784, 691] width 236 height 33
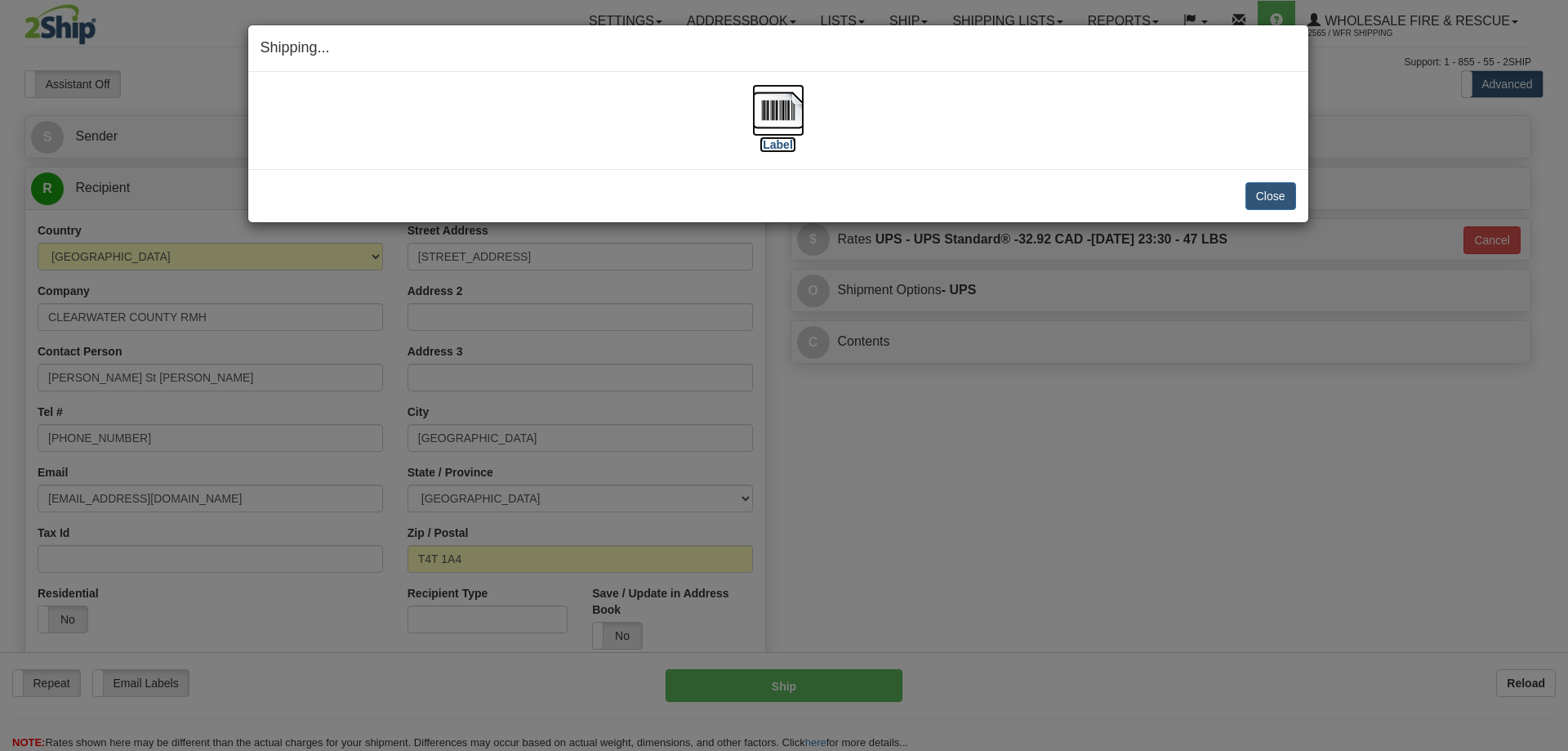
click at [793, 113] on img at bounding box center [778, 110] width 52 height 52
